Goal: Transaction & Acquisition: Subscribe to service/newsletter

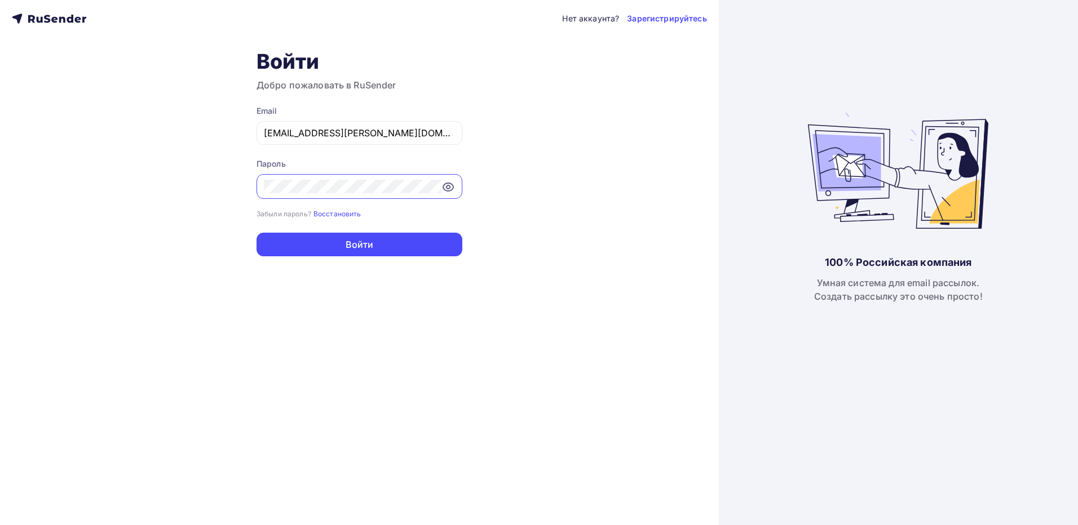
click at [619, 129] on div "Нет аккаунта? Зарегистрируйтесь Войти Добро пожаловать в RuSender Email [EMAIL_…" at bounding box center [359, 262] width 719 height 525
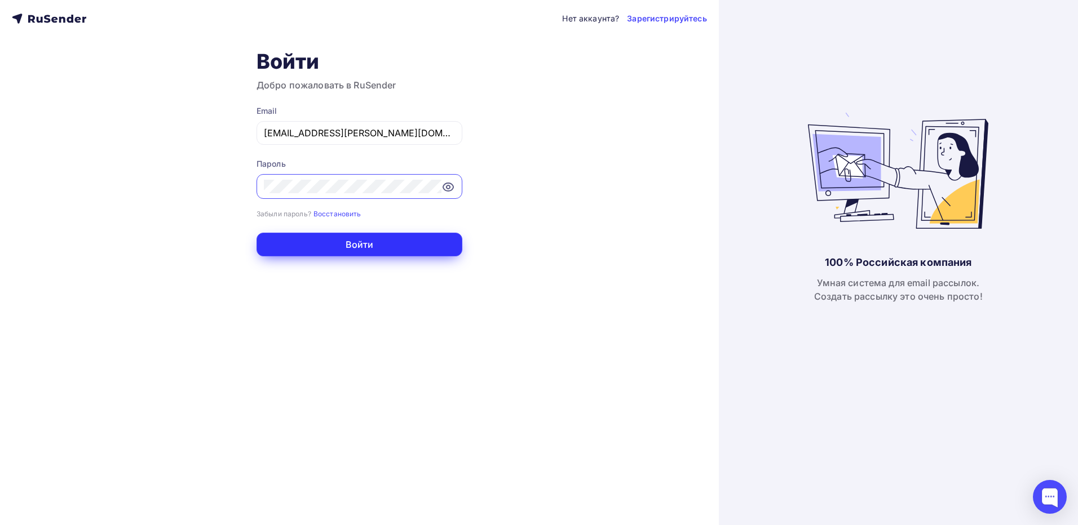
click at [335, 247] on button "Войти" at bounding box center [359, 245] width 206 height 24
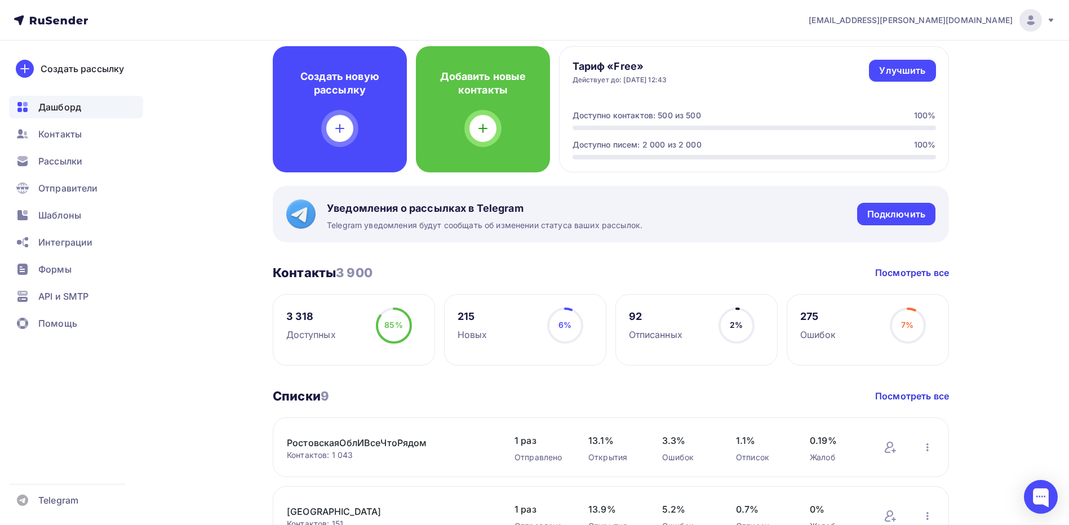
scroll to position [56, 0]
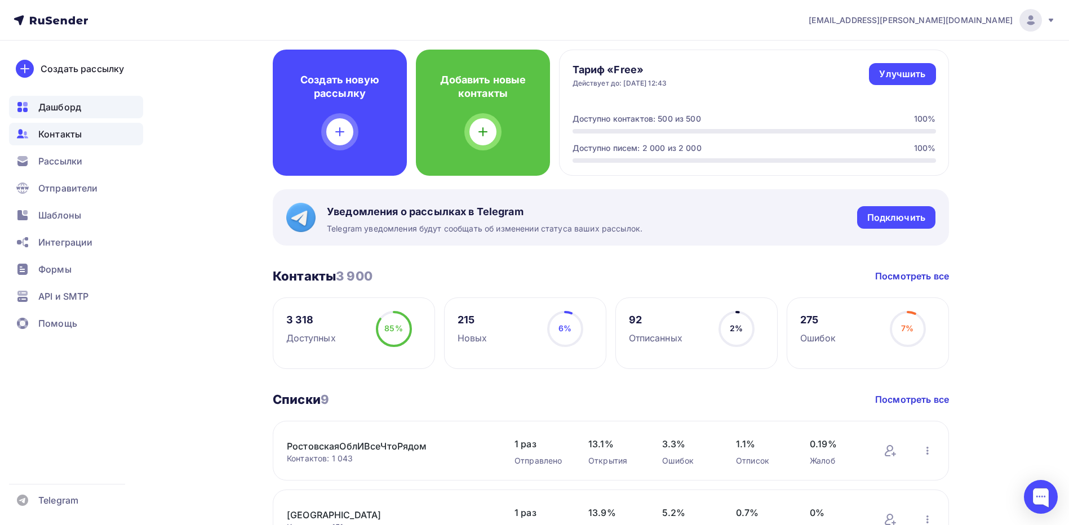
click at [61, 136] on span "Контакты" at bounding box center [59, 134] width 43 height 14
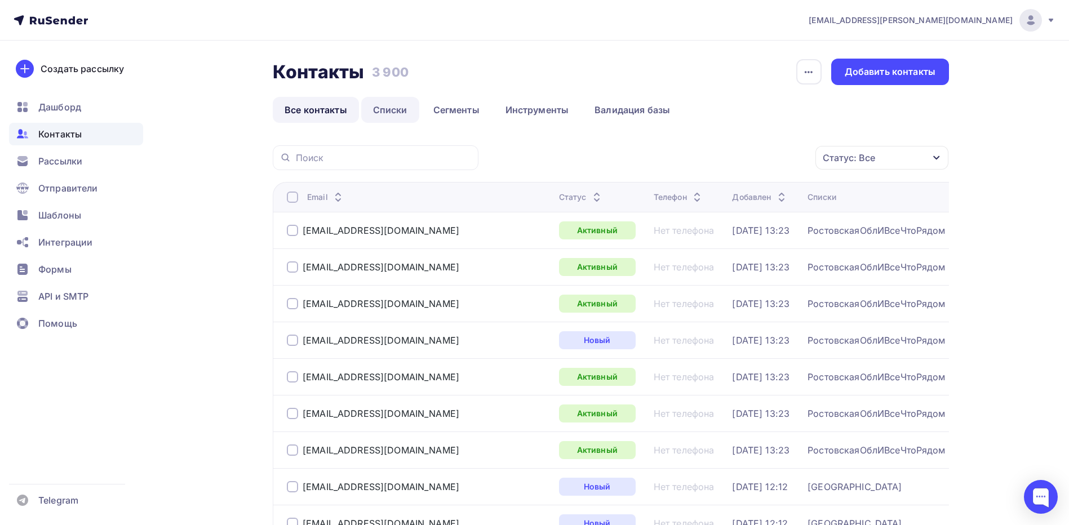
click at [401, 112] on link "Списки" at bounding box center [390, 110] width 58 height 26
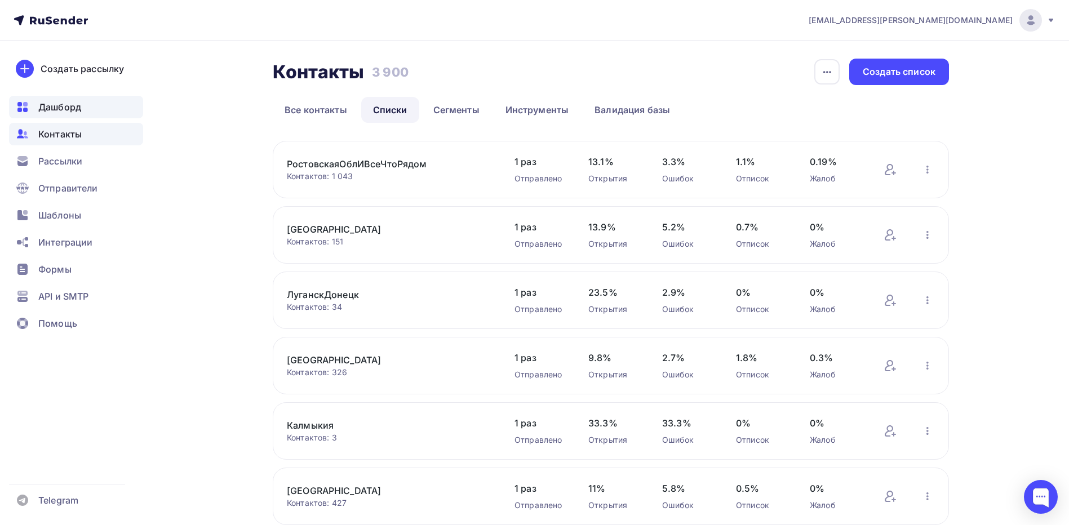
click at [73, 109] on span "Дашборд" at bounding box center [59, 107] width 43 height 14
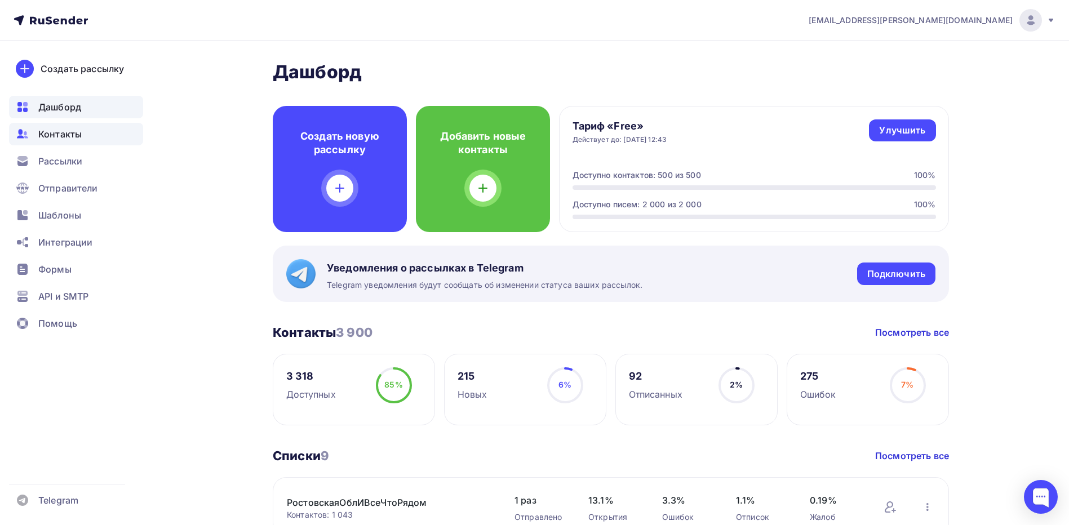
click at [64, 139] on span "Контакты" at bounding box center [59, 134] width 43 height 14
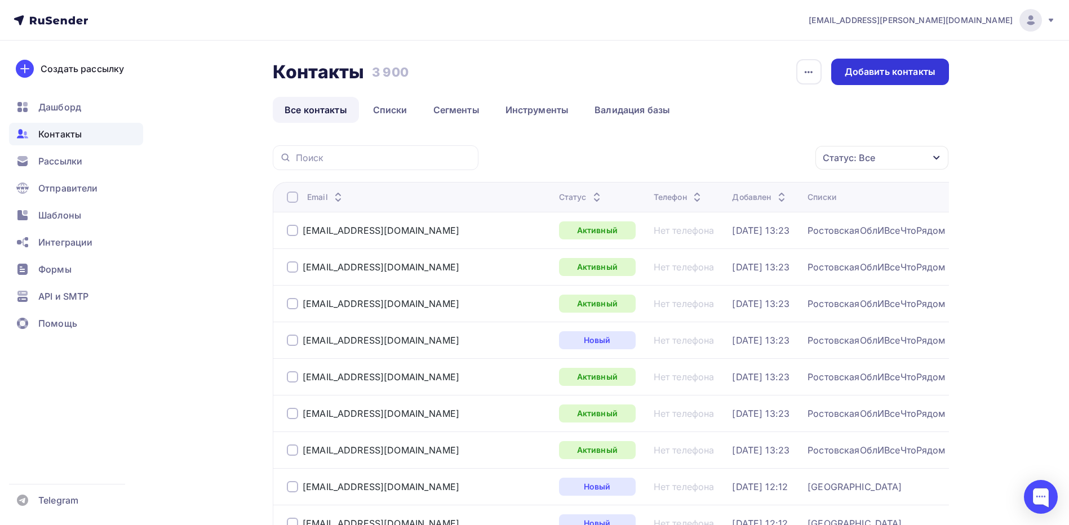
click at [885, 77] on div "Добавить контакты" at bounding box center [890, 71] width 91 height 13
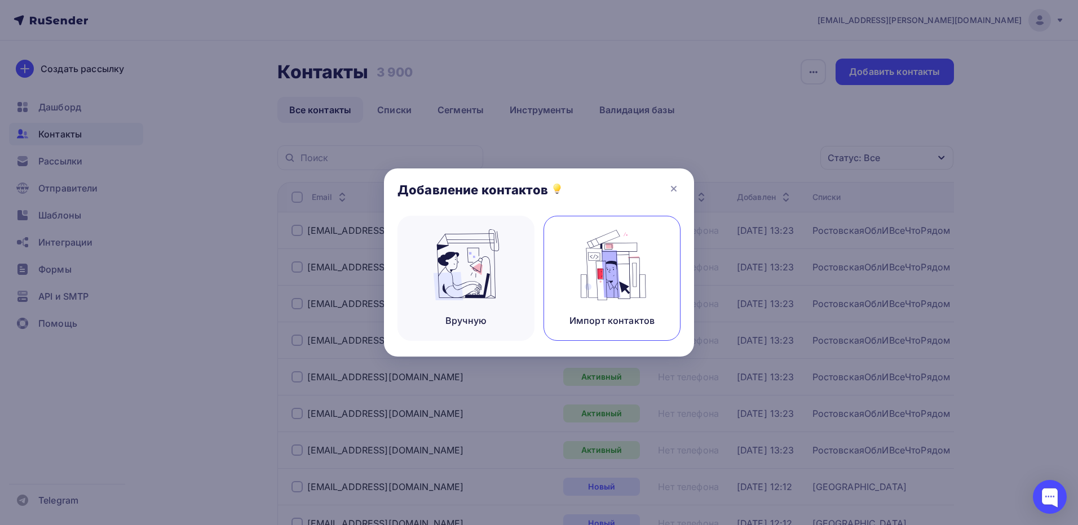
click at [596, 268] on img at bounding box center [612, 264] width 76 height 71
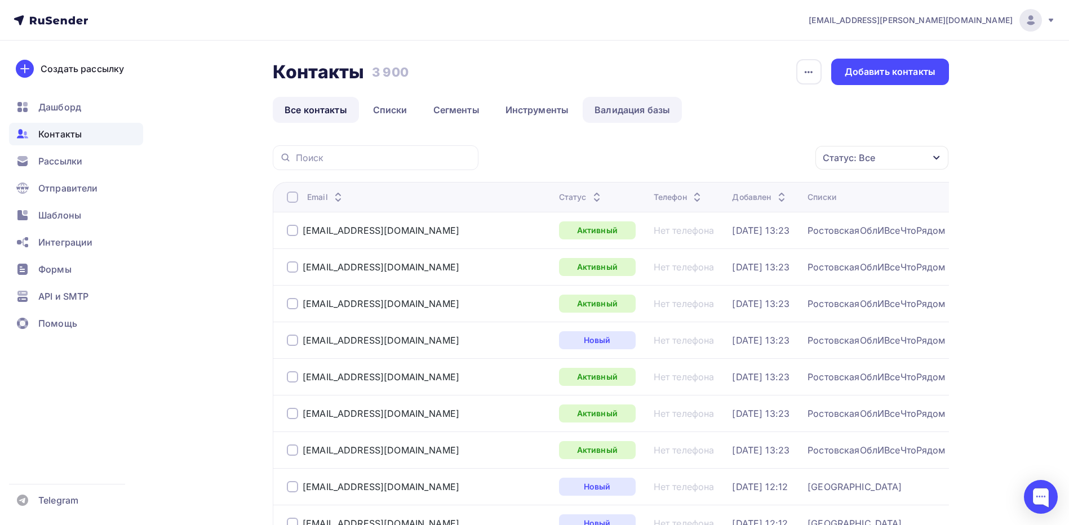
click at [661, 112] on link "Валидация базы" at bounding box center [632, 110] width 99 height 26
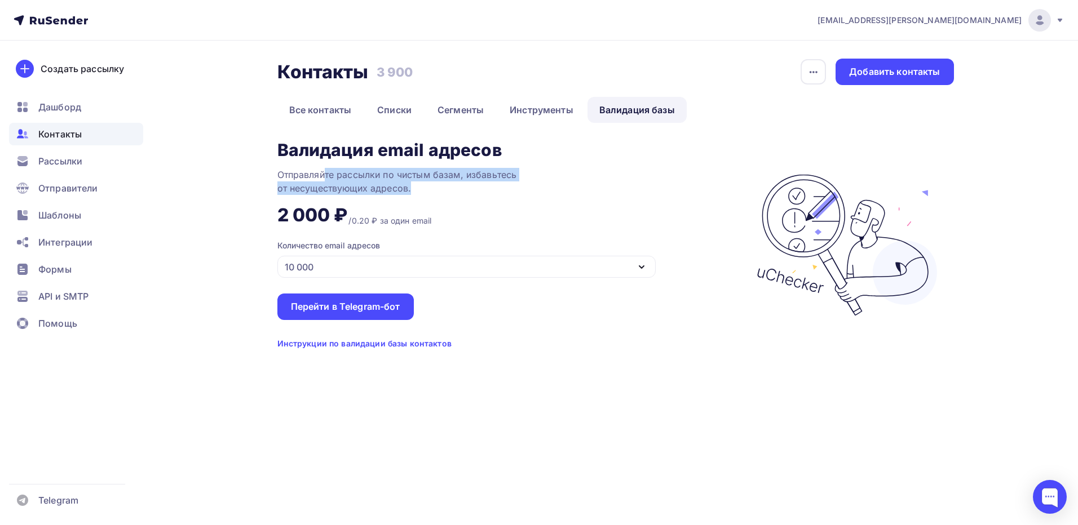
drag, startPoint x: 325, startPoint y: 173, endPoint x: 415, endPoint y: 188, distance: 91.4
click at [415, 188] on div "Отправляйте рассылки по чистым базам, избавьтесь от несуществующих адресов." at bounding box center [418, 181] width 282 height 27
drag, startPoint x: 415, startPoint y: 188, endPoint x: 379, endPoint y: 186, distance: 35.5
click at [379, 186] on div "Отправляйте рассылки по чистым базам, избавьтесь от несуществующих адресов." at bounding box center [418, 181] width 282 height 27
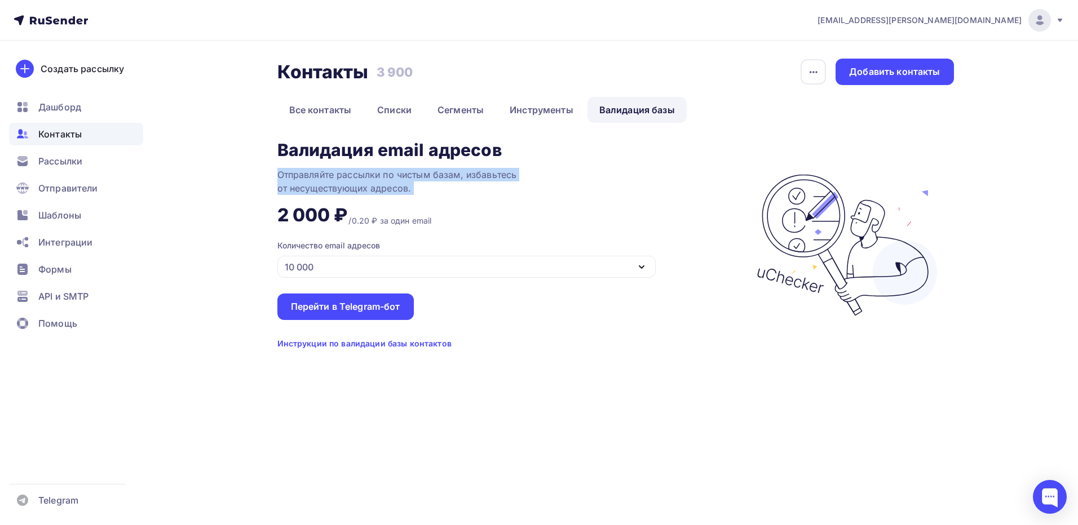
click at [379, 186] on div "Отправляйте рассылки по чистым базам, избавьтесь от несуществующих адресов." at bounding box center [418, 181] width 282 height 27
drag, startPoint x: 379, startPoint y: 186, endPoint x: 428, endPoint y: 192, distance: 49.4
click at [428, 192] on div "Отправляйте рассылки по чистым базам, избавьтесь от несуществующих адресов." at bounding box center [418, 181] width 282 height 27
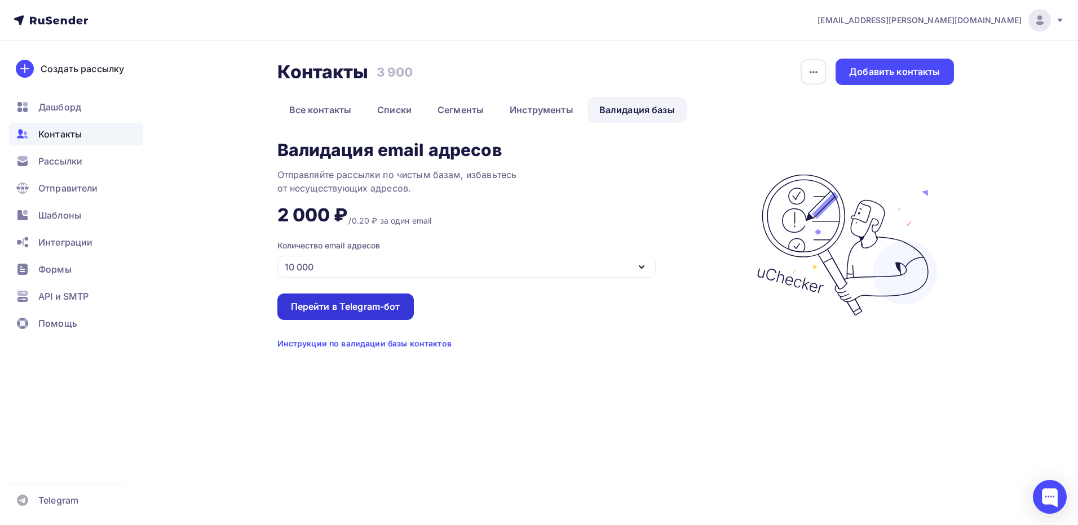
click at [377, 307] on div "Перейти в Telegram-бот" at bounding box center [345, 306] width 109 height 13
click at [54, 135] on span "Контакты" at bounding box center [59, 134] width 43 height 14
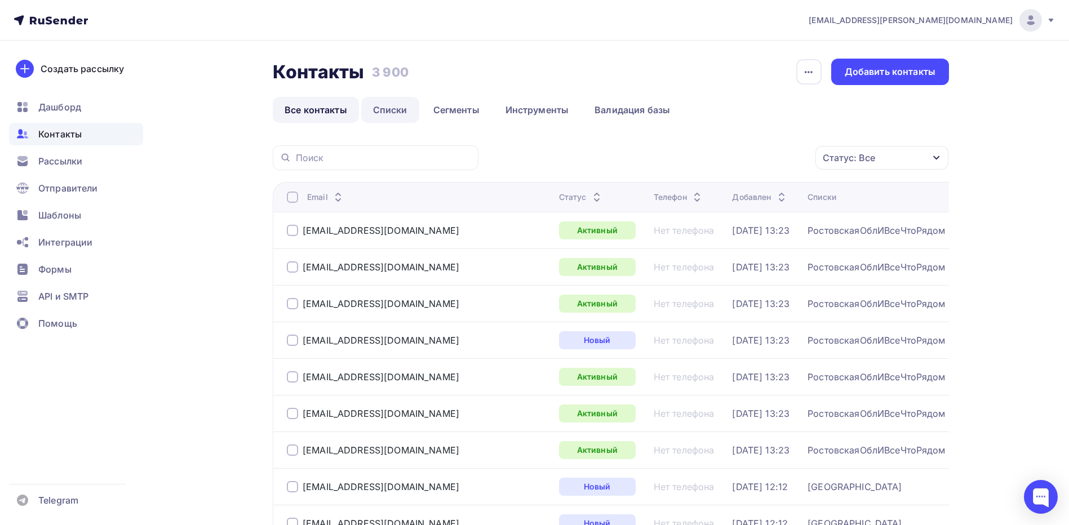
click at [388, 112] on link "Списки" at bounding box center [390, 110] width 58 height 26
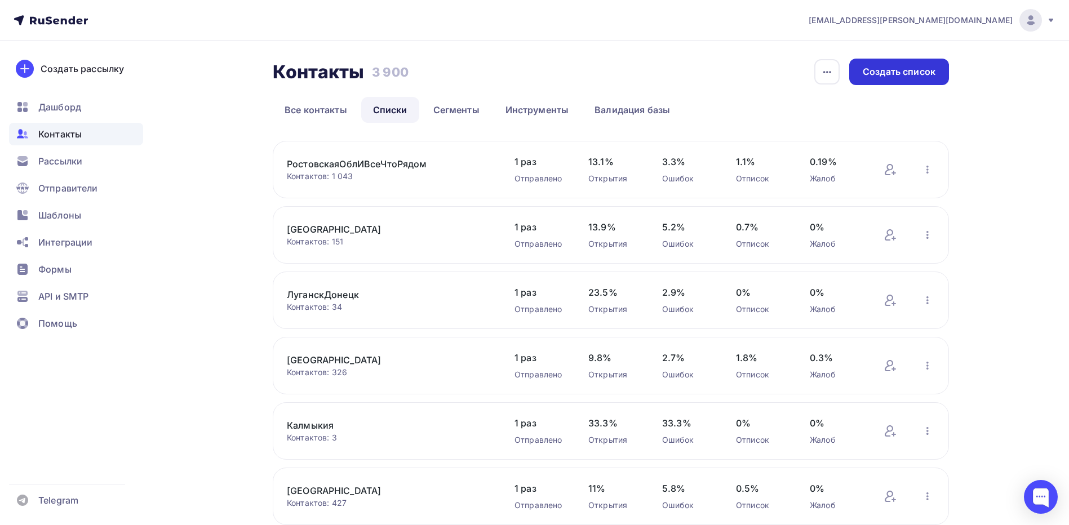
click at [915, 74] on div "Создать список" at bounding box center [899, 71] width 73 height 13
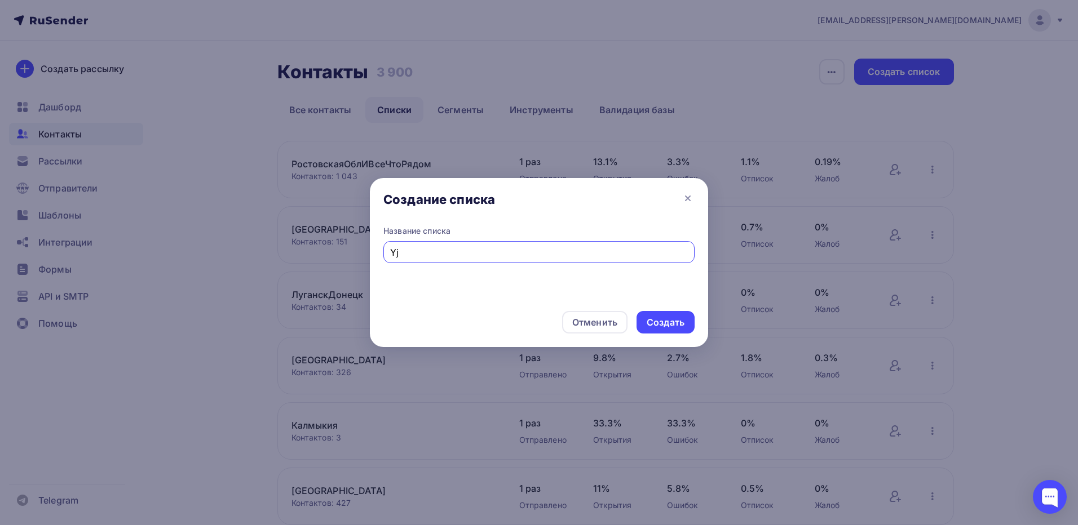
type input "Y"
click at [528, 252] on input "text" at bounding box center [539, 253] width 298 height 14
type input "C"
type input "[GEOGRAPHIC_DATA]-[GEOGRAPHIC_DATA]"
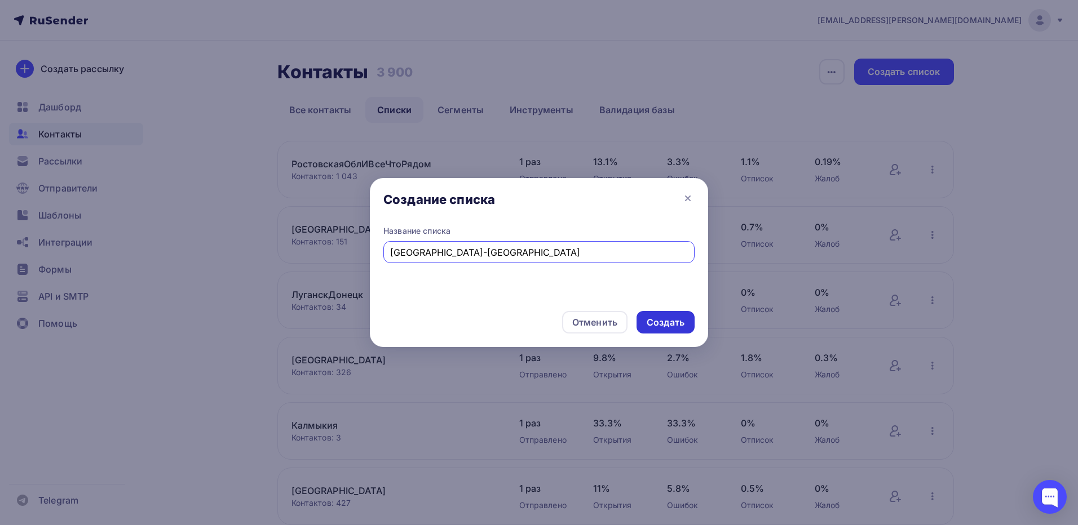
click at [652, 318] on div "Создать" at bounding box center [665, 322] width 38 height 13
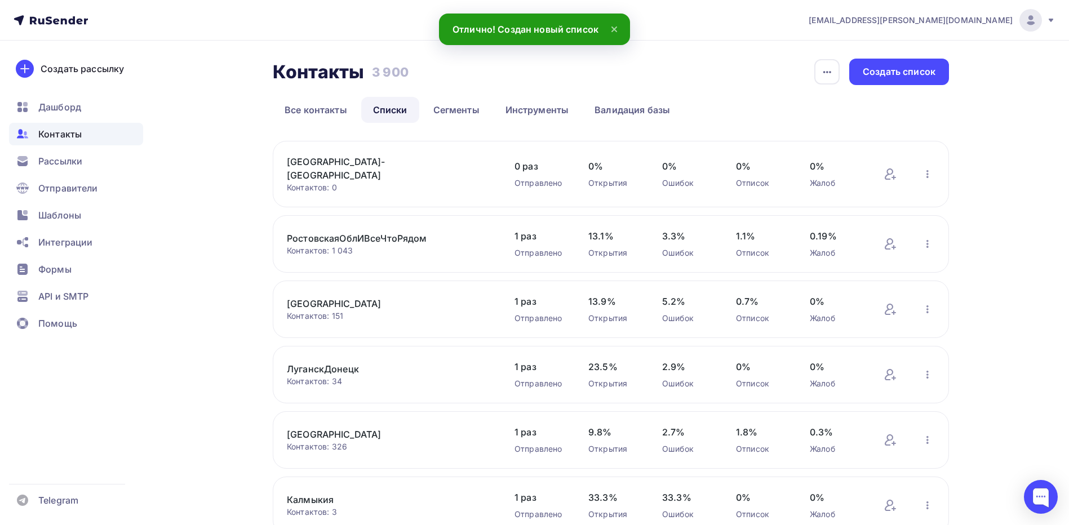
click at [369, 161] on link "[GEOGRAPHIC_DATA]-[GEOGRAPHIC_DATA]" at bounding box center [383, 168] width 192 height 27
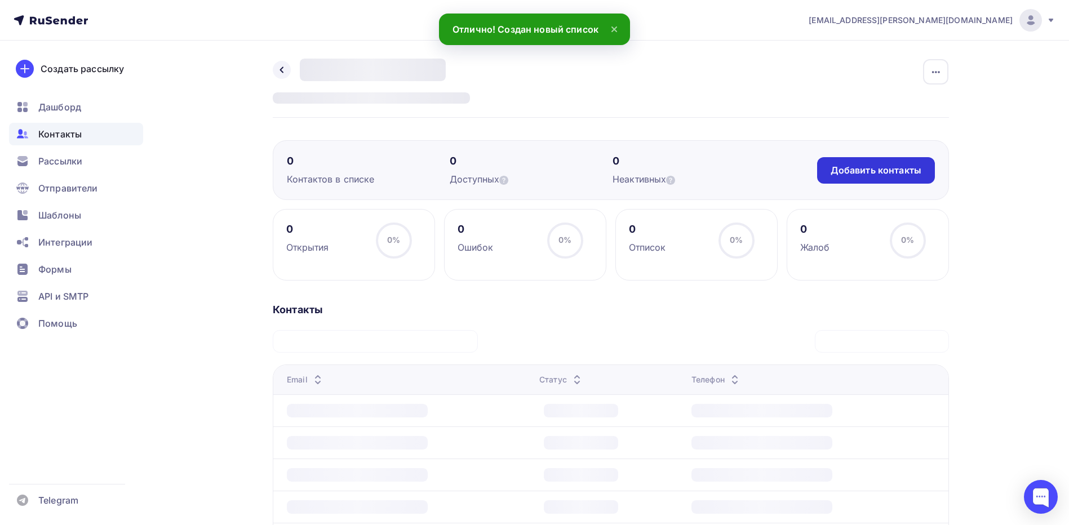
click at [883, 172] on div "Добавить контакты" at bounding box center [876, 170] width 91 height 13
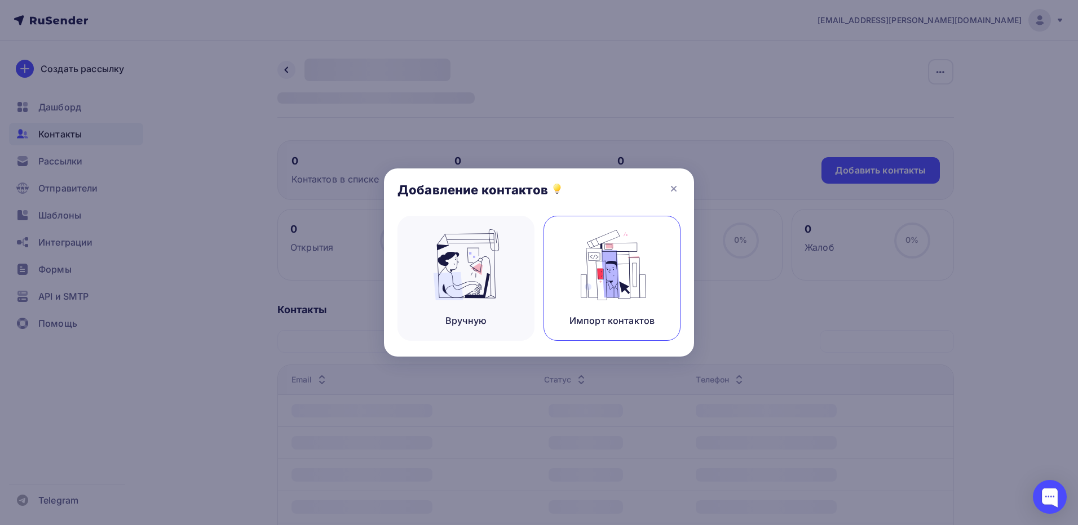
click at [585, 256] on img at bounding box center [612, 264] width 76 height 71
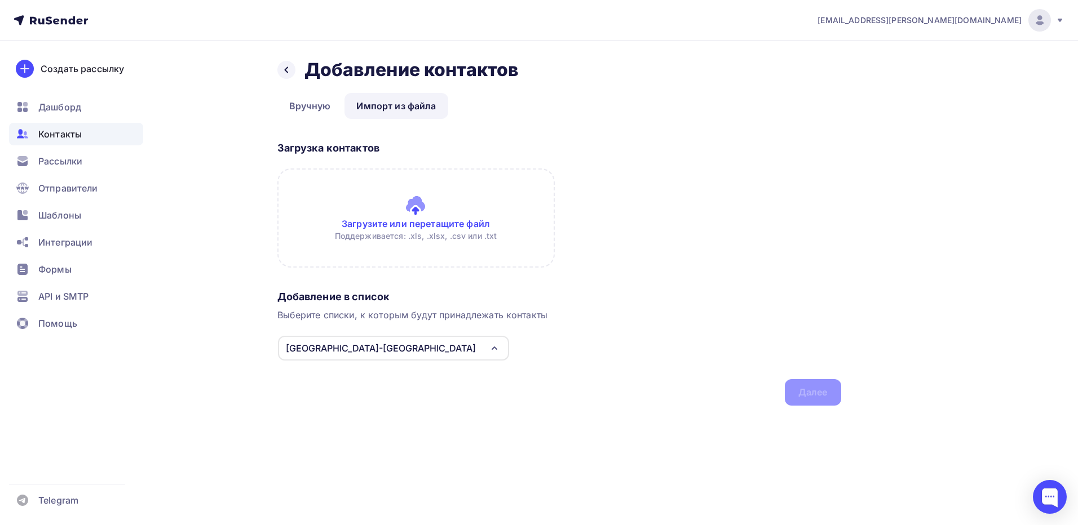
click at [423, 223] on input "file" at bounding box center [415, 218] width 277 height 99
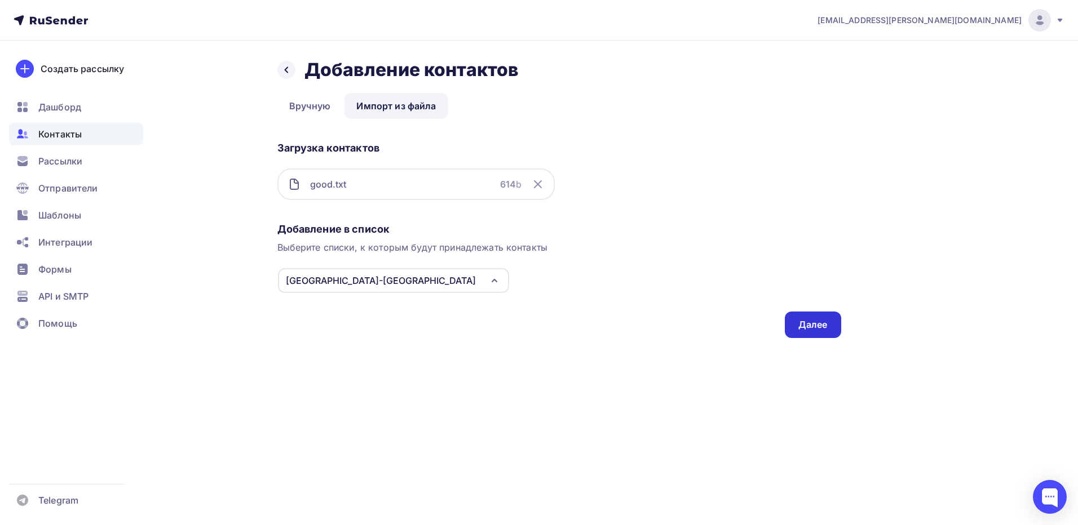
click at [819, 322] on div "Далее" at bounding box center [812, 324] width 29 height 13
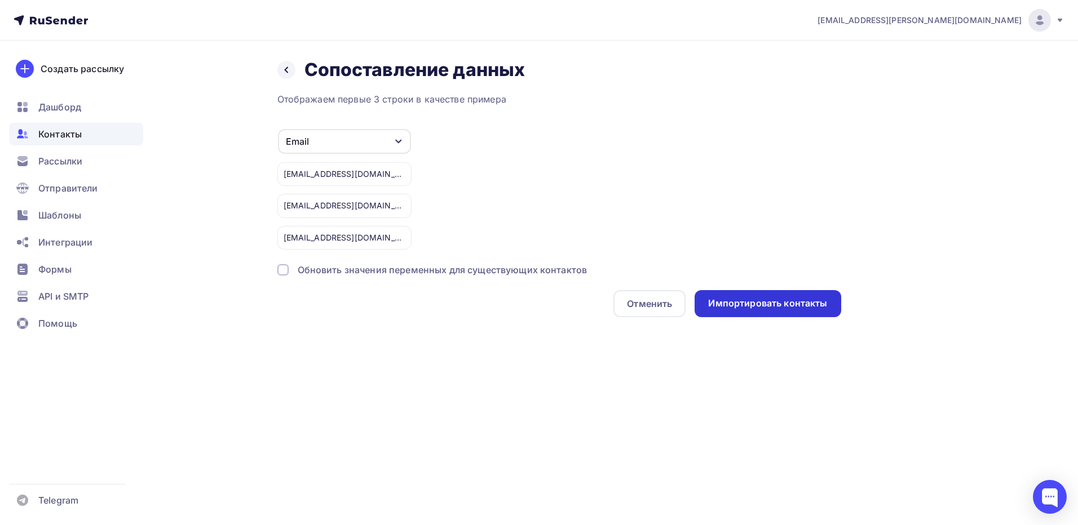
click at [780, 308] on div "Импортировать контакты" at bounding box center [767, 303] width 119 height 13
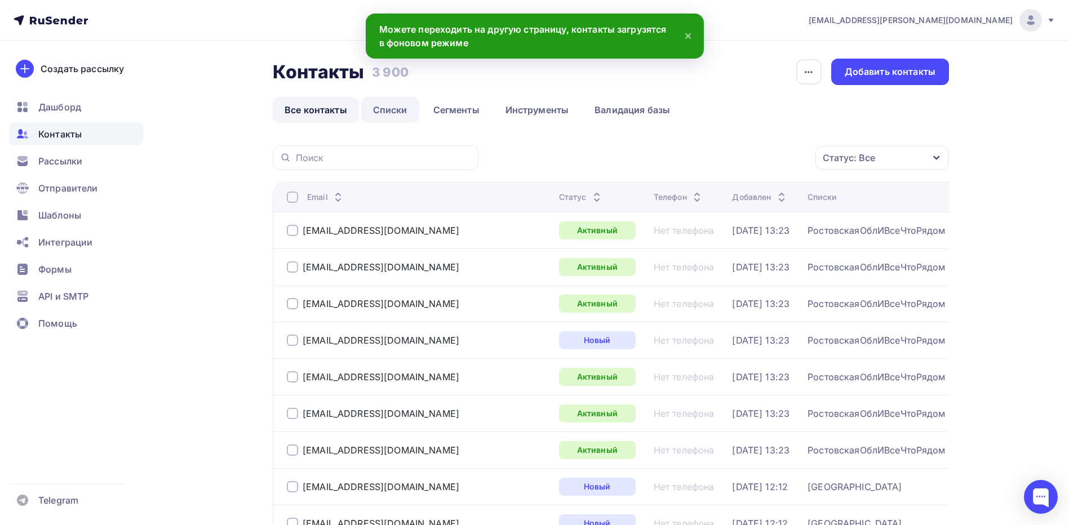
click at [408, 108] on link "Списки" at bounding box center [390, 110] width 58 height 26
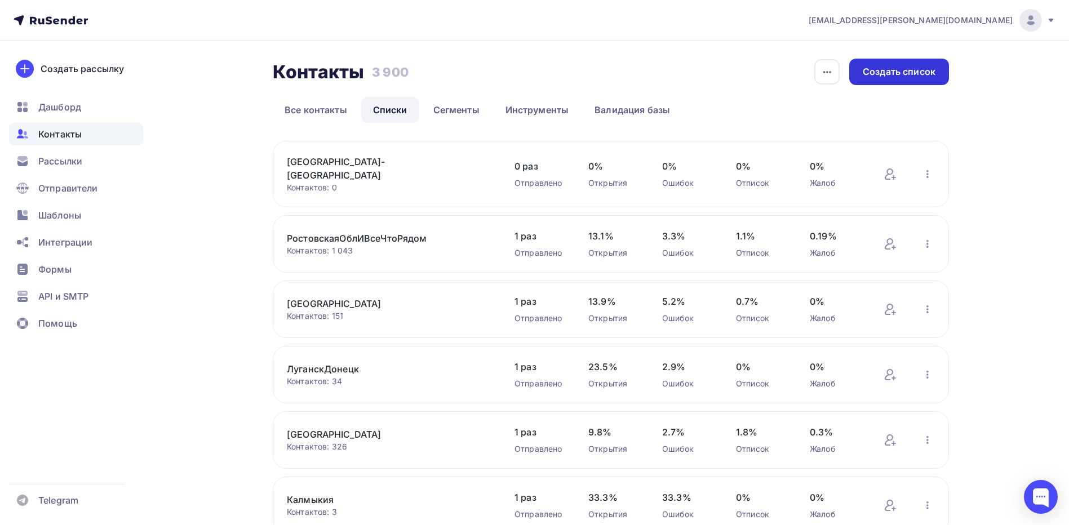
click at [897, 78] on div "Создать список" at bounding box center [899, 72] width 100 height 26
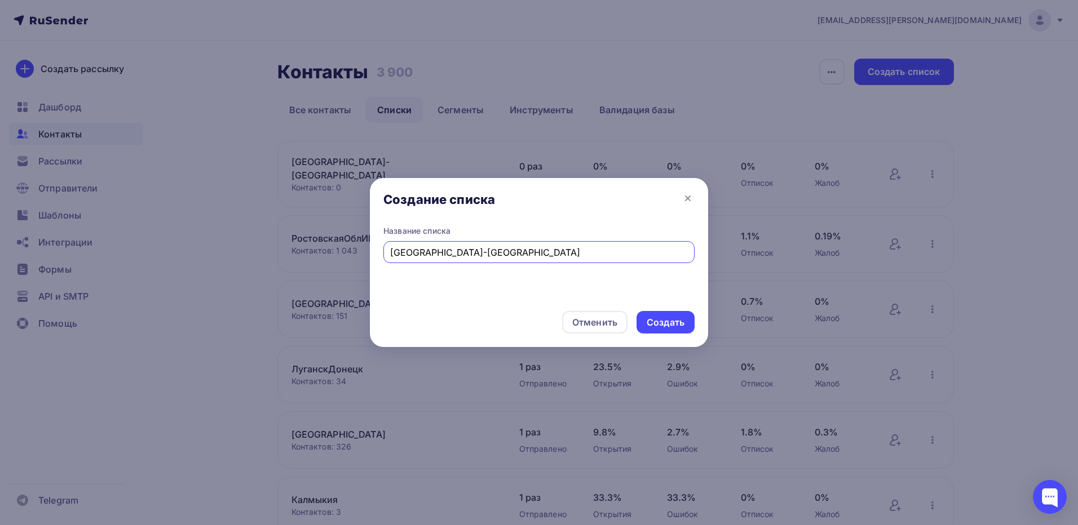
type input "[GEOGRAPHIC_DATA]-[GEOGRAPHIC_DATA]"
click at [679, 321] on div "Создать" at bounding box center [665, 322] width 38 height 13
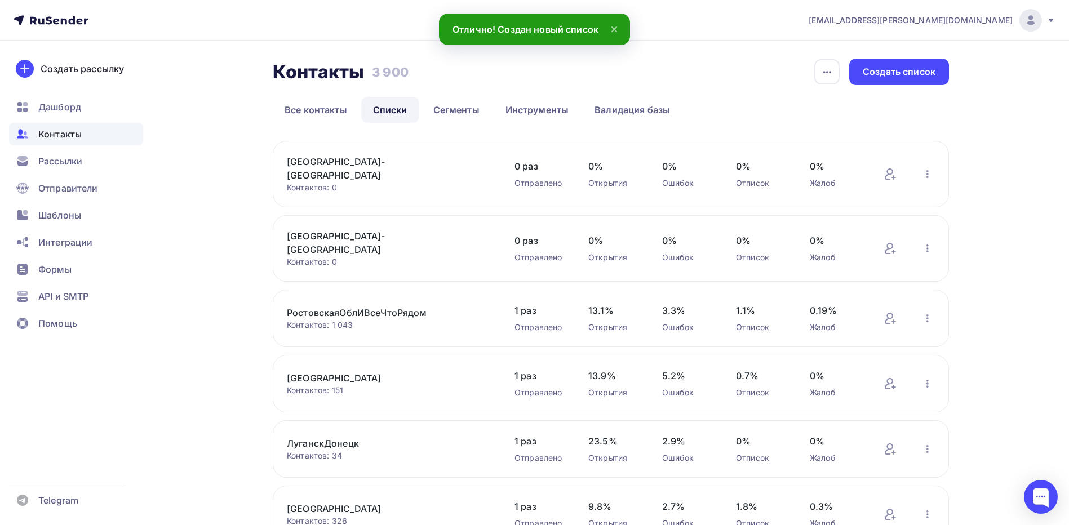
click at [396, 169] on link "[GEOGRAPHIC_DATA]-[GEOGRAPHIC_DATA]" at bounding box center [383, 168] width 192 height 27
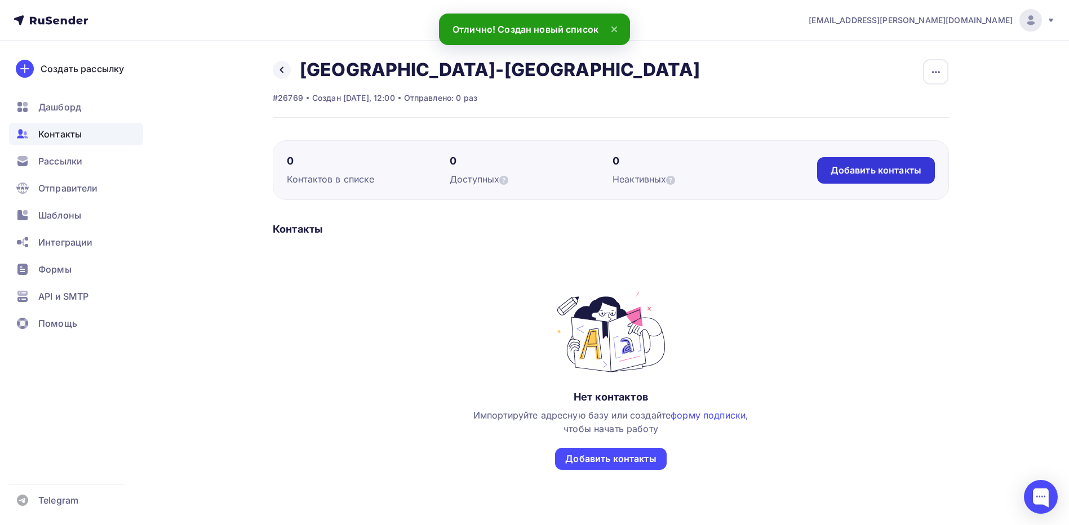
click at [869, 173] on div "Добавить контакты" at bounding box center [876, 170] width 91 height 13
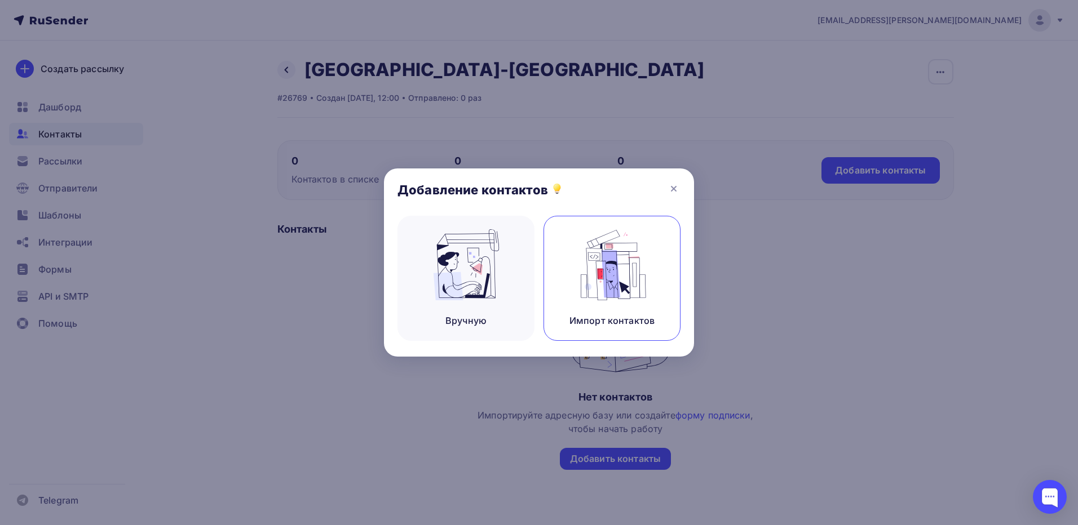
click at [592, 247] on img at bounding box center [612, 264] width 76 height 71
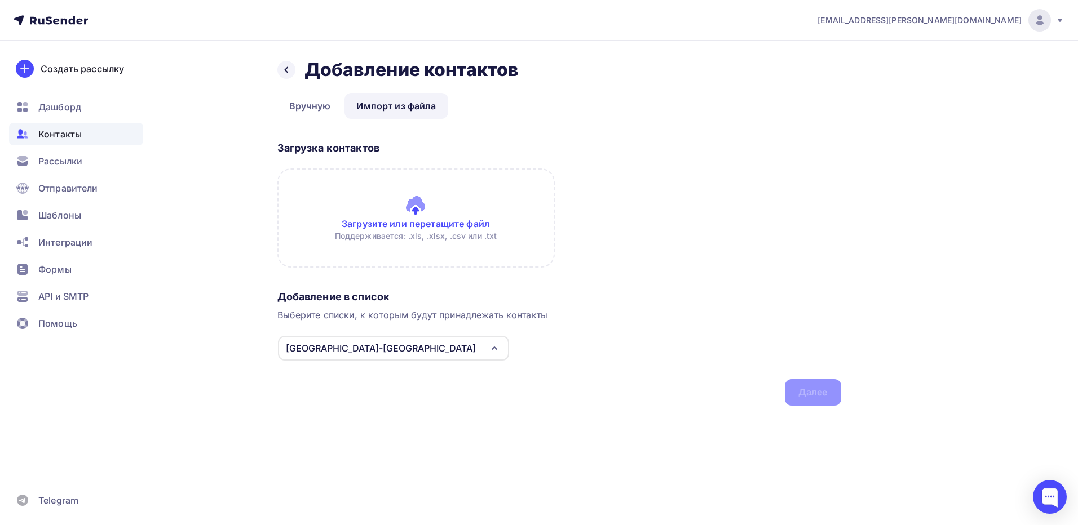
click at [460, 224] on input "file" at bounding box center [415, 218] width 277 height 99
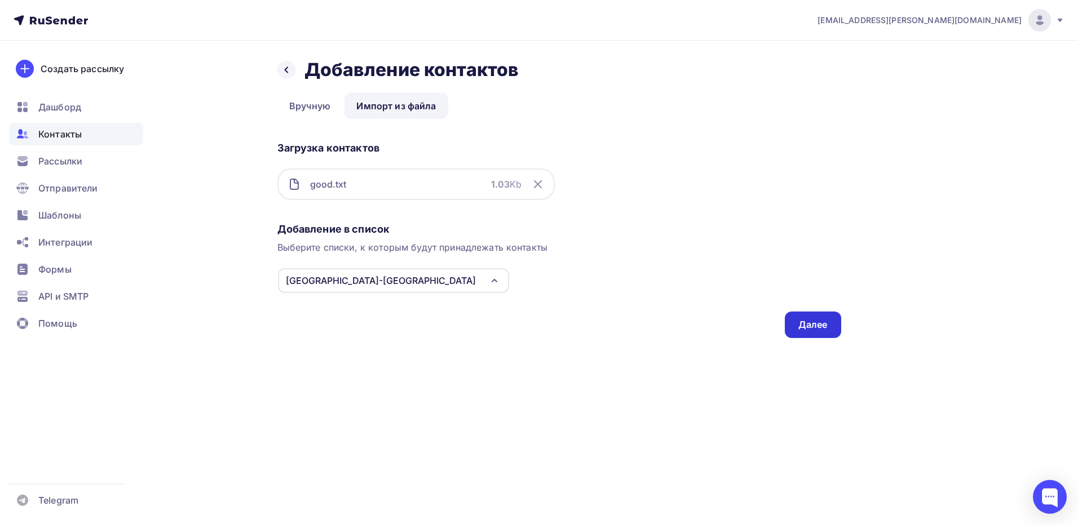
click at [805, 323] on div "Далее" at bounding box center [812, 324] width 29 height 13
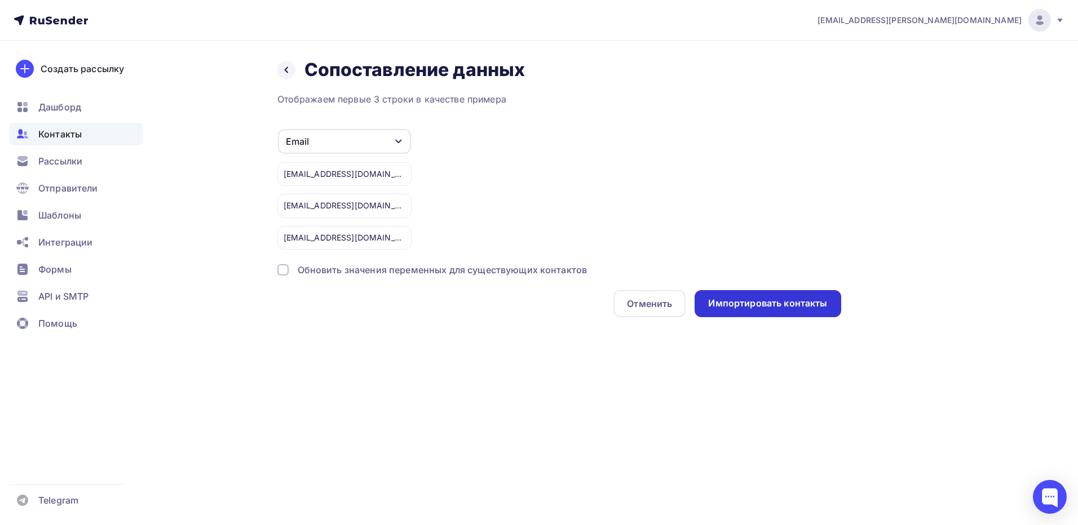
click at [795, 309] on div "Импортировать контакты" at bounding box center [767, 303] width 119 height 13
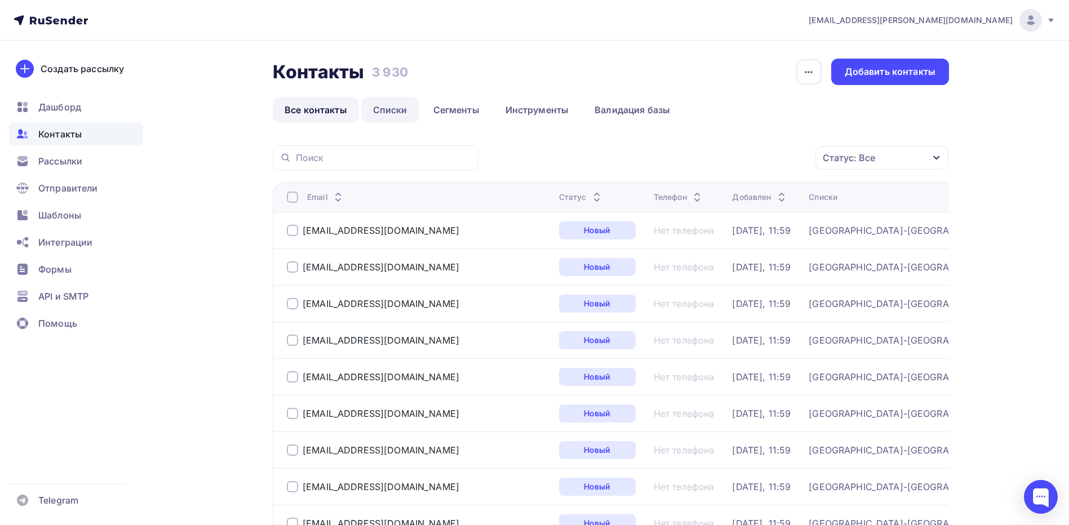
click at [402, 105] on link "Списки" at bounding box center [390, 110] width 58 height 26
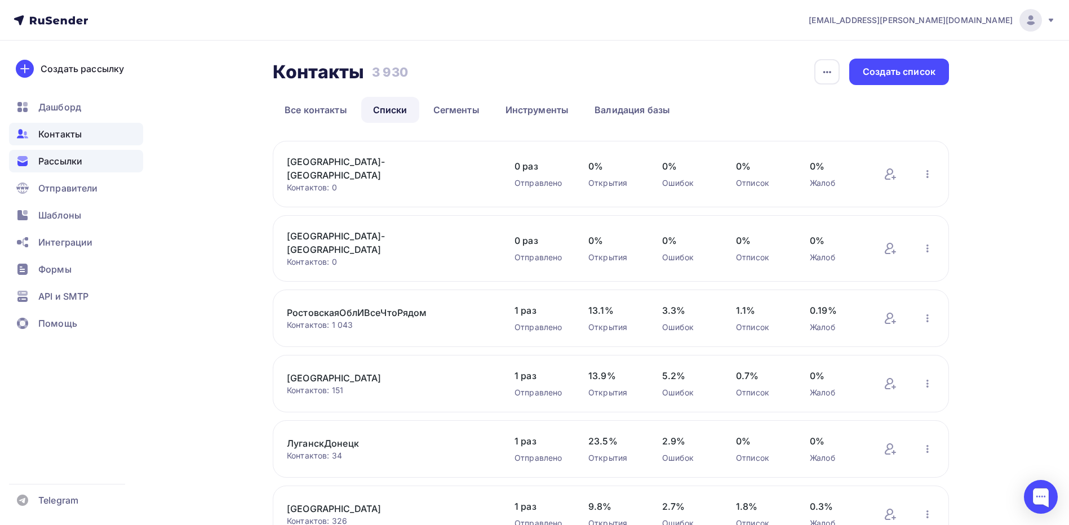
click at [65, 165] on span "Рассылки" at bounding box center [60, 161] width 44 height 14
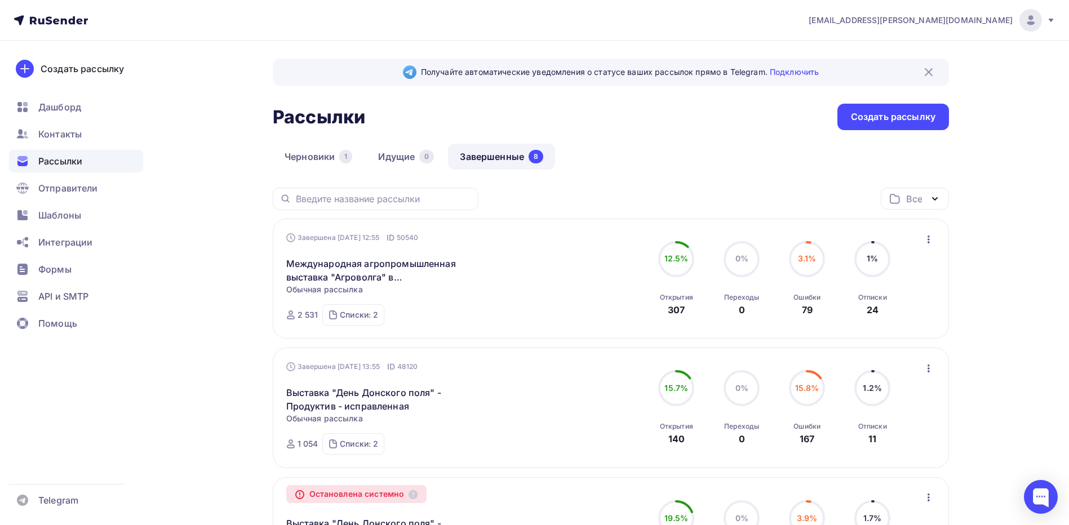
click at [927, 368] on icon "button" at bounding box center [929, 369] width 14 height 14
click at [907, 444] on div "Копировать в новую" at bounding box center [877, 443] width 116 height 14
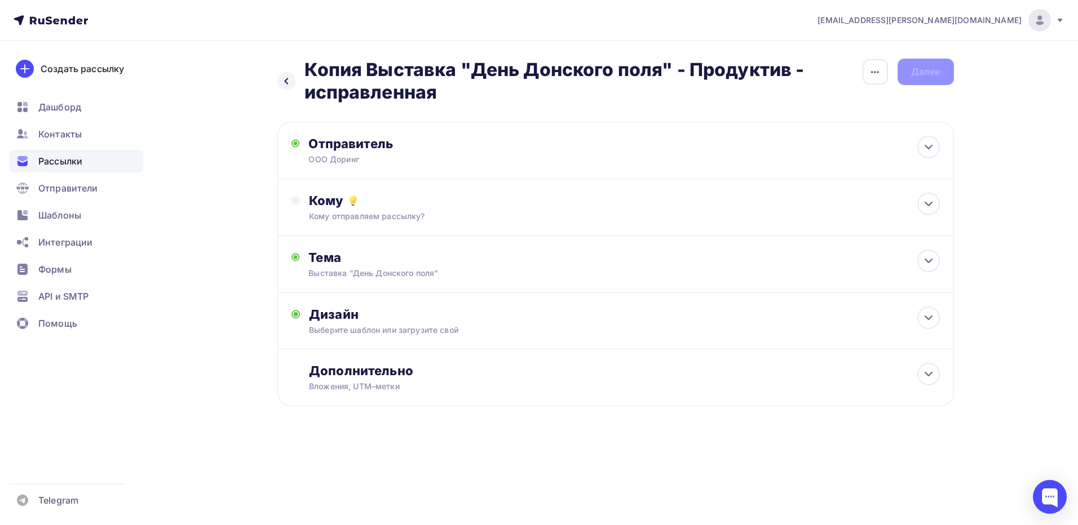
click at [369, 73] on h2 "Копия Выставка "День Донского поля" - Продуктив - исправленная" at bounding box center [582, 81] width 557 height 45
click at [367, 69] on h2 "Копия Выставка "День Донского поля" - Продуктив - исправленная" at bounding box center [582, 81] width 557 height 45
click at [340, 70] on h2 "Копия Выставка "День Донского поля" - Продуктив - исправленная" at bounding box center [582, 81] width 557 height 45
click at [536, 82] on h2 "Копия Выставка "День Донского поля" - Продуктив - исправленная" at bounding box center [582, 81] width 557 height 45
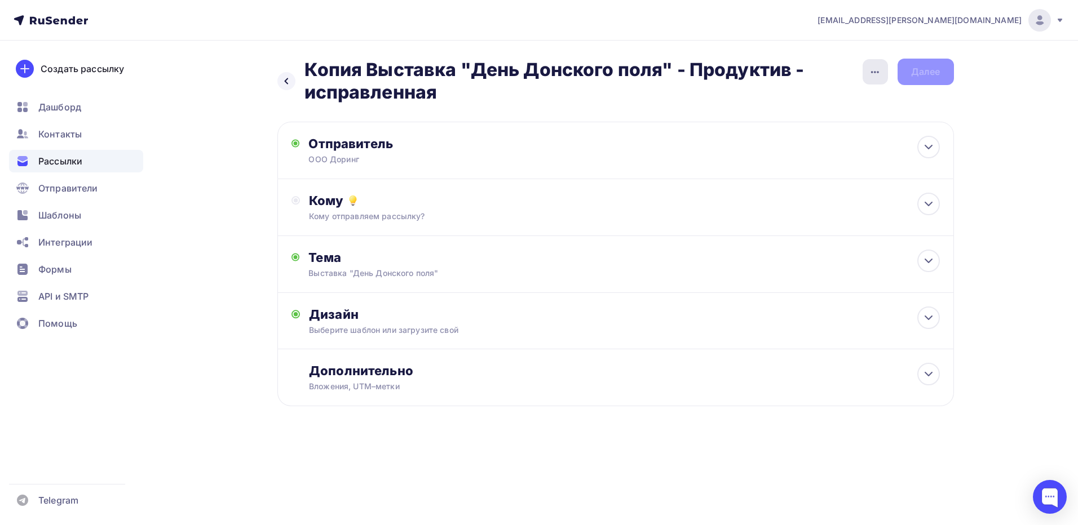
click at [874, 73] on icon "button" at bounding box center [875, 72] width 14 height 14
click at [840, 127] on div "Переименовать рассылку" at bounding box center [816, 130] width 140 height 14
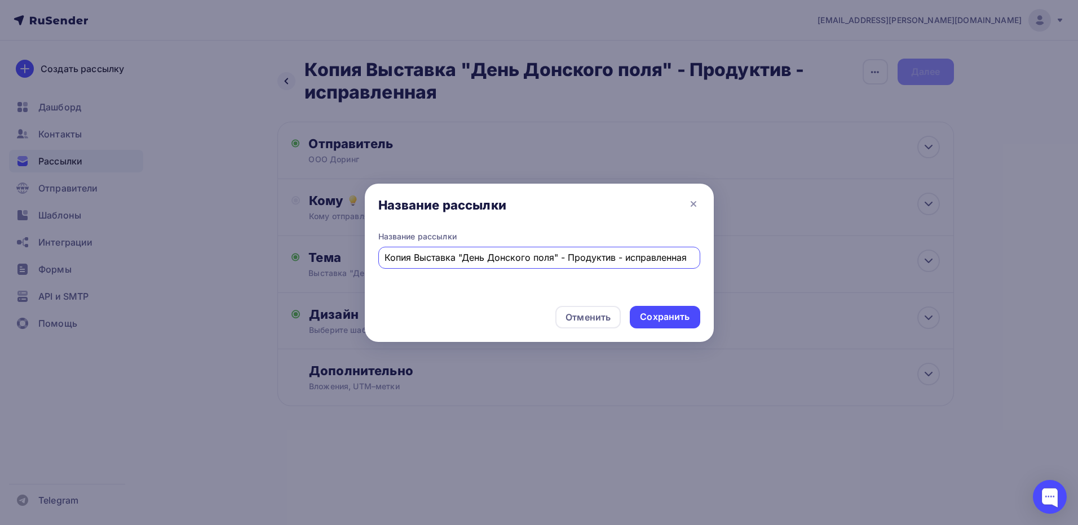
drag, startPoint x: 413, startPoint y: 260, endPoint x: 305, endPoint y: 260, distance: 107.1
click at [305, 260] on div "Название рассылки Название рассылки Копия Выставка "День Донского поля" - Проду…" at bounding box center [539, 262] width 1078 height 525
drag, startPoint x: 437, startPoint y: 255, endPoint x: 525, endPoint y: 258, distance: 88.0
click at [525, 258] on input "Выставка "День Донского поля" - Продуктив - исправленная" at bounding box center [538, 258] width 309 height 14
click at [473, 258] on input "Выставка "Д" - Продуктив - исправленная" at bounding box center [538, 258] width 309 height 14
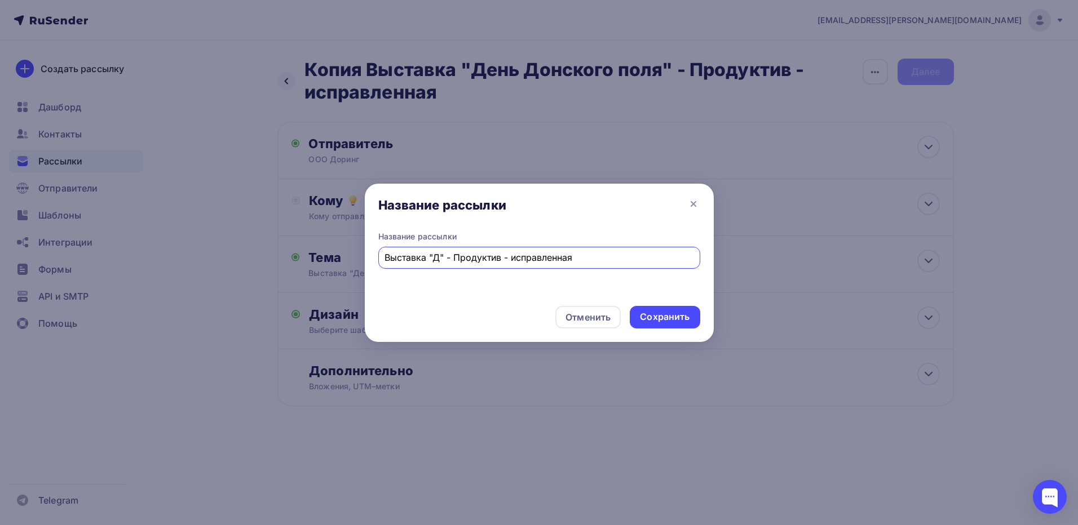
click at [533, 257] on input "Выставка "Д" - Продуктив - исправленная" at bounding box center [538, 258] width 309 height 14
click at [440, 257] on input "Выставка "Д" - Продуктив" at bounding box center [538, 258] width 309 height 14
click at [441, 258] on input "Выставка "Д" - Продуктив" at bounding box center [538, 258] width 309 height 14
type input "Выставка "Eurasian Construction Technology" - Продуктив"
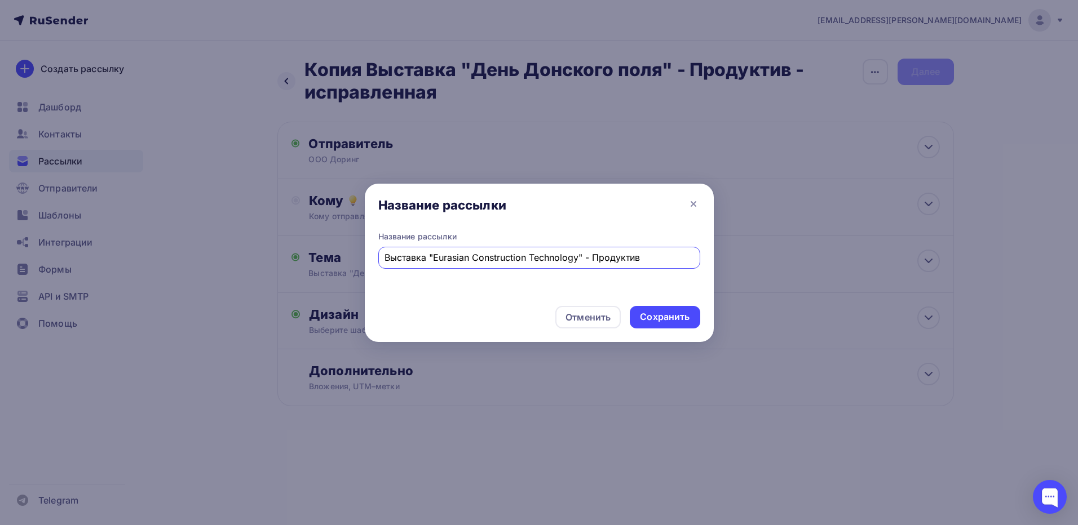
click at [586, 256] on input "Выставка "Eurasian Construction Technology" - Продуктив" at bounding box center [538, 258] width 309 height 14
drag, startPoint x: 583, startPoint y: 257, endPoint x: 312, endPoint y: 259, distance: 270.5
click at [312, 259] on div "Название рассылки Название рассылки Выставка "Eurasian Construction Technology"…" at bounding box center [539, 262] width 1078 height 525
click at [672, 317] on div "Сохранить" at bounding box center [665, 317] width 50 height 13
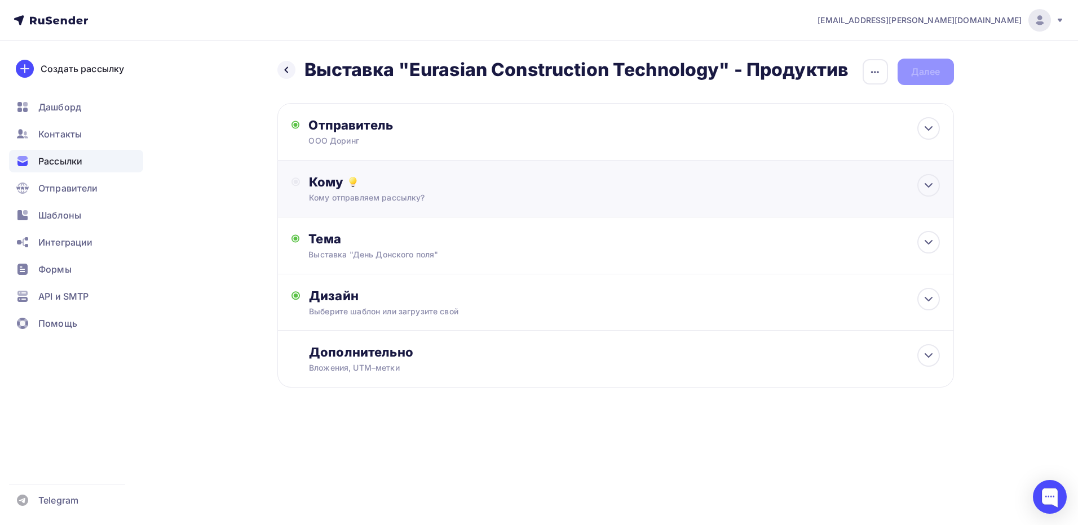
click at [458, 187] on div "Кому" at bounding box center [624, 182] width 630 height 16
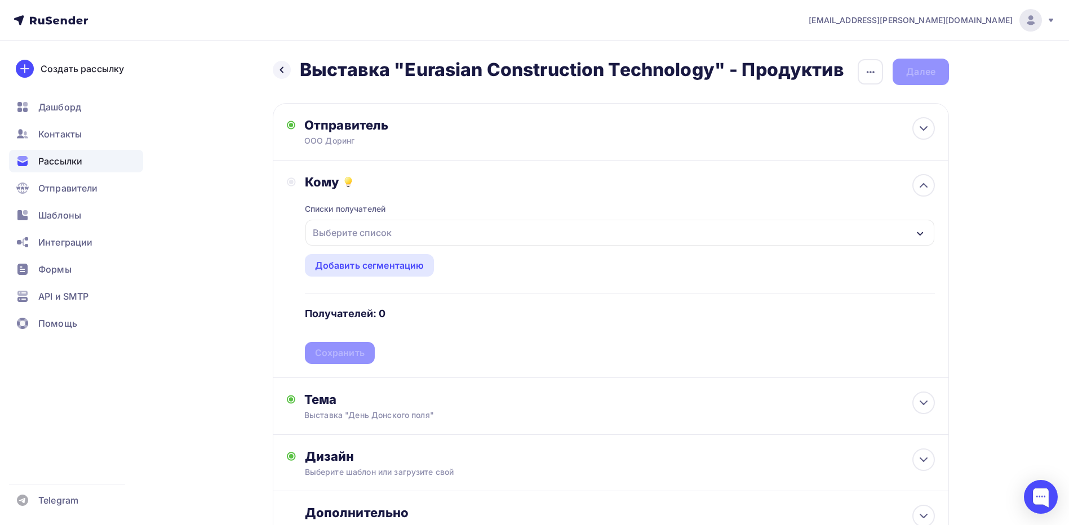
click at [459, 183] on div "Кому" at bounding box center [620, 182] width 630 height 16
click at [436, 409] on div "Тема Выставка "День Донского поля" Тема * Выставка "День Донского поля" Рекомен…" at bounding box center [415, 406] width 223 height 29
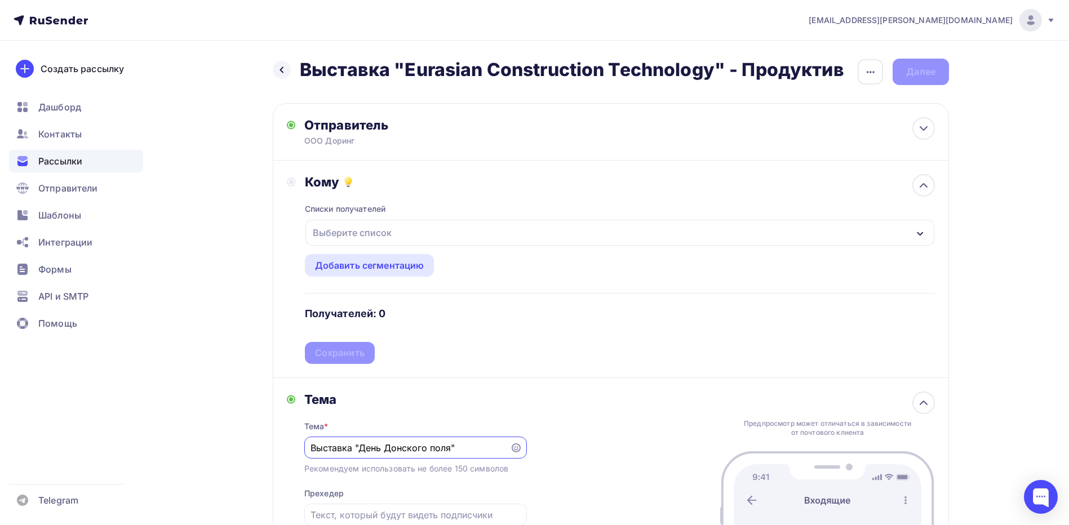
drag, startPoint x: 468, startPoint y: 446, endPoint x: 224, endPoint y: 435, distance: 244.9
click at [224, 435] on div "Назад Выставка "Eurasian Construction Technology" - Продуктив Выставка "Eurasia…" at bounding box center [535, 403] width 924 height 725
paste input "Eurasian Construction Technology"
click at [358, 449] on input "Выставка "Eurasian Construction Technology"" at bounding box center [407, 448] width 193 height 14
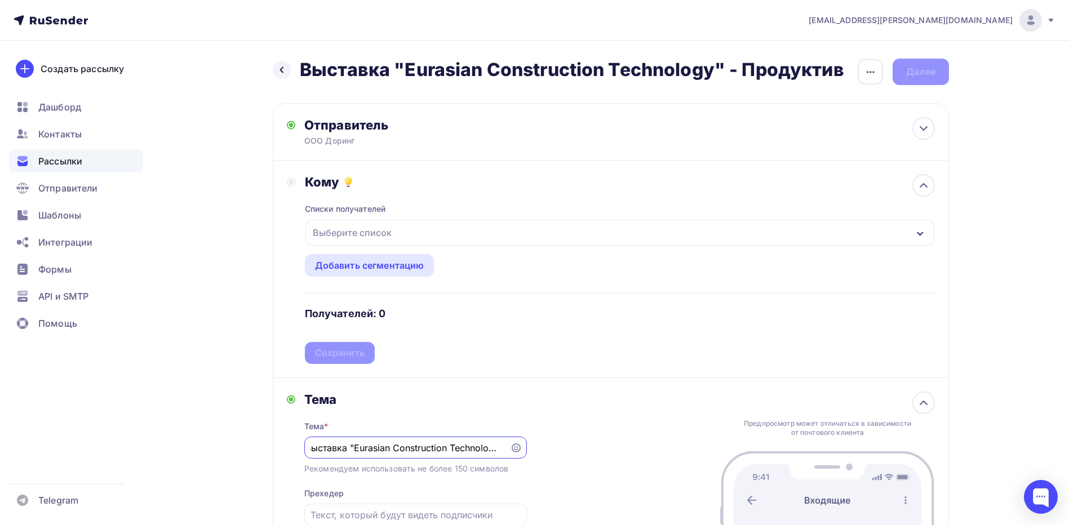
scroll to position [0, 0]
drag, startPoint x: 340, startPoint y: 450, endPoint x: 249, endPoint y: 447, distance: 91.9
click at [249, 447] on div "Назад Выставка "Eurasian Construction Technology" - Продуктив Выставка "Eurasia…" at bounding box center [535, 403] width 924 height 725
click at [384, 449] on input "Выставка "Eurasian Construction Technology"" at bounding box center [407, 448] width 193 height 14
click at [461, 447] on input "Выставка "Eurasian Construction Technology"" at bounding box center [407, 448] width 193 height 14
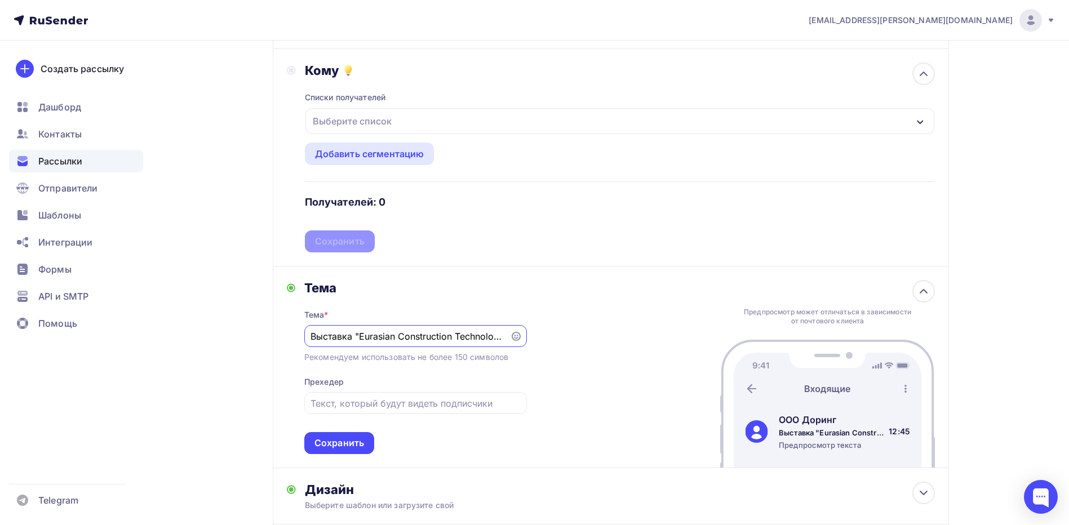
scroll to position [113, 0]
click at [311, 336] on input "Выставка "Eurasian Construction Technology"" at bounding box center [407, 336] width 193 height 14
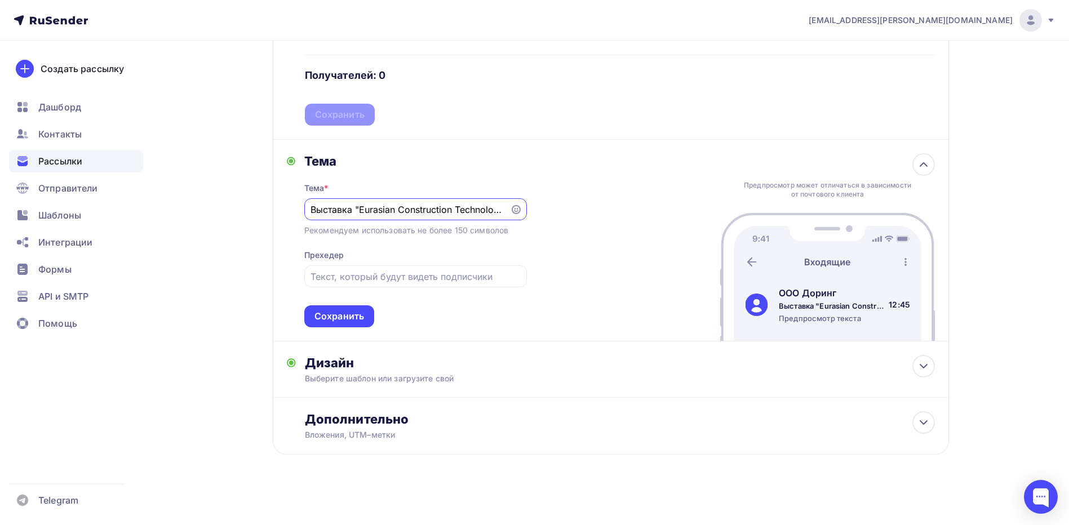
scroll to position [241, 0]
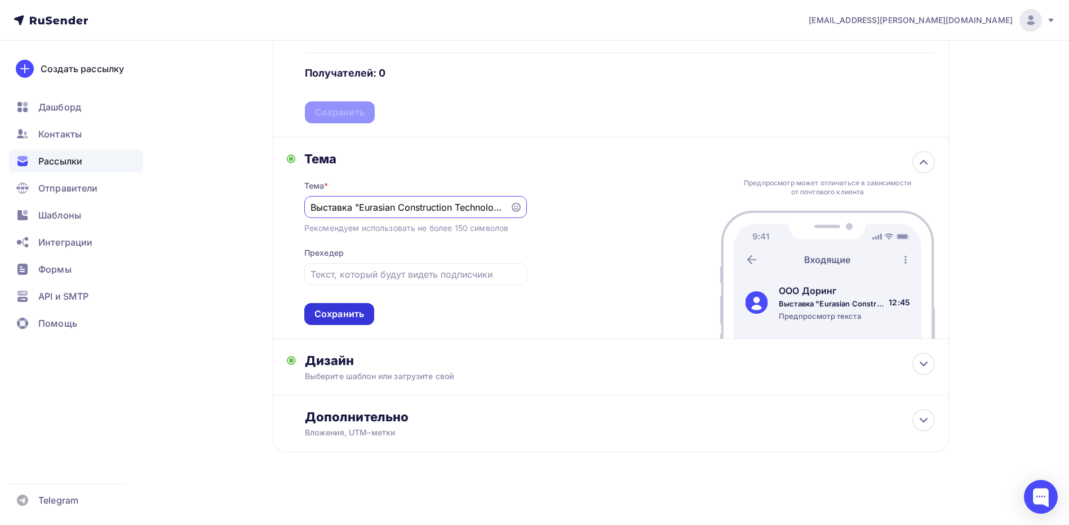
type input "Выставка "Eurasian Construction Technology""
click at [334, 315] on div "Сохранить" at bounding box center [339, 314] width 50 height 13
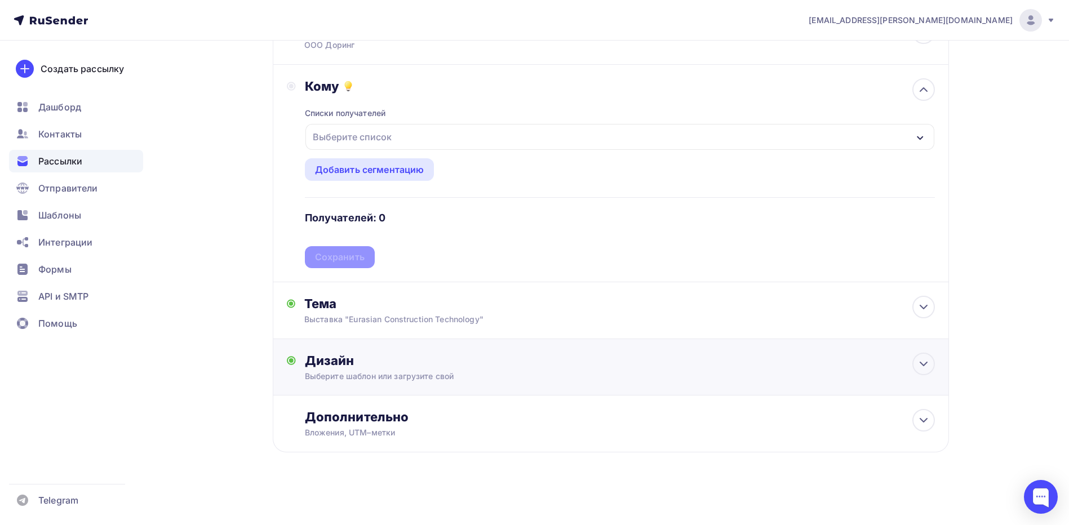
click at [427, 369] on div "Дизайн Выберите шаблон или загрузите свой Размер письма: 122 Kb Заменить шаблон…" at bounding box center [620, 367] width 630 height 29
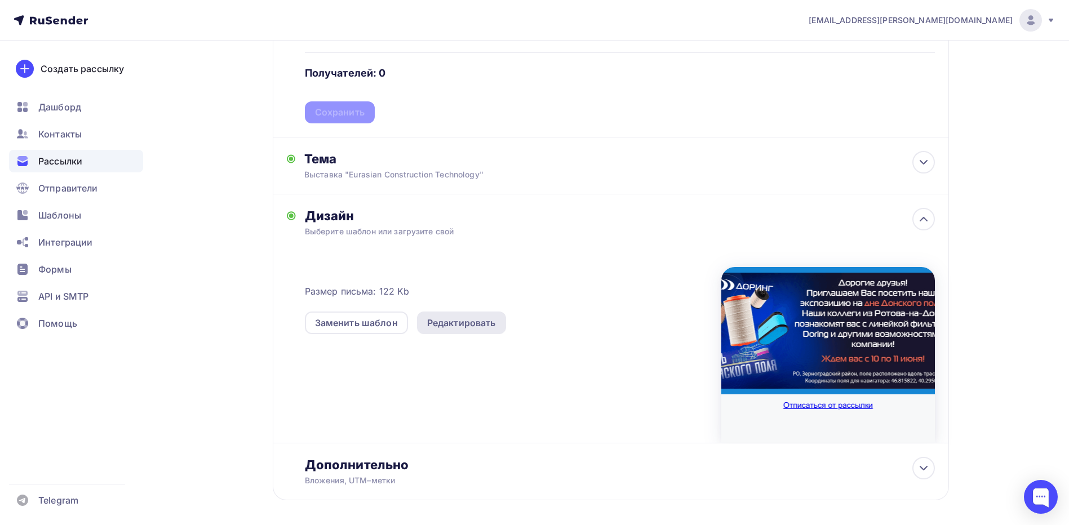
click at [456, 321] on div "Редактировать" at bounding box center [461, 323] width 69 height 14
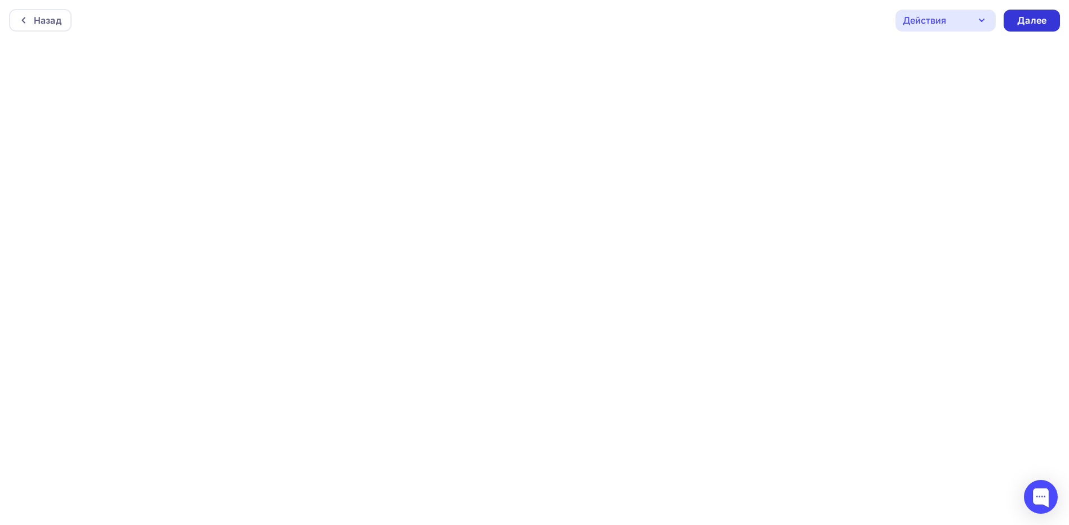
click at [1026, 21] on div "Далее" at bounding box center [1031, 20] width 29 height 13
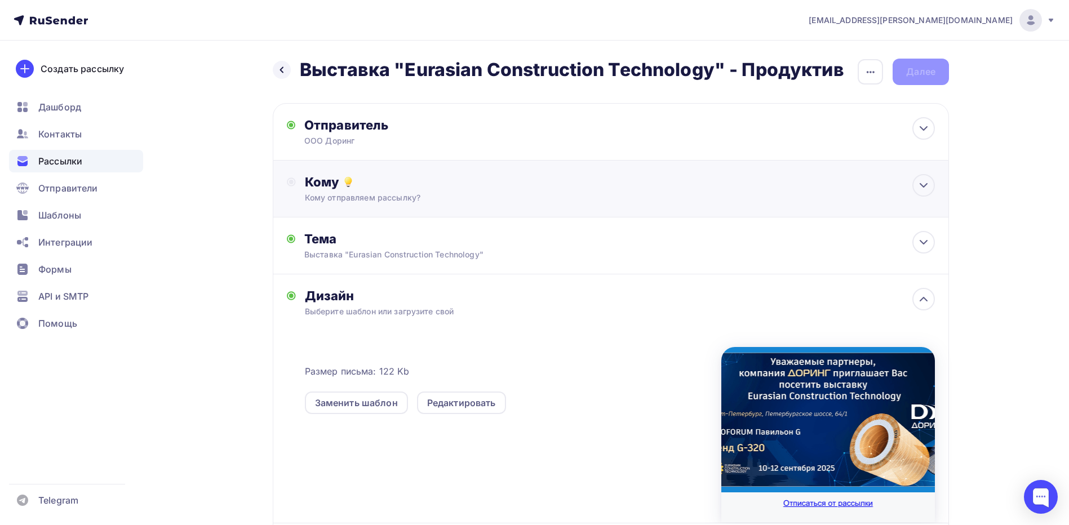
click at [472, 187] on div "Кому" at bounding box center [620, 182] width 630 height 16
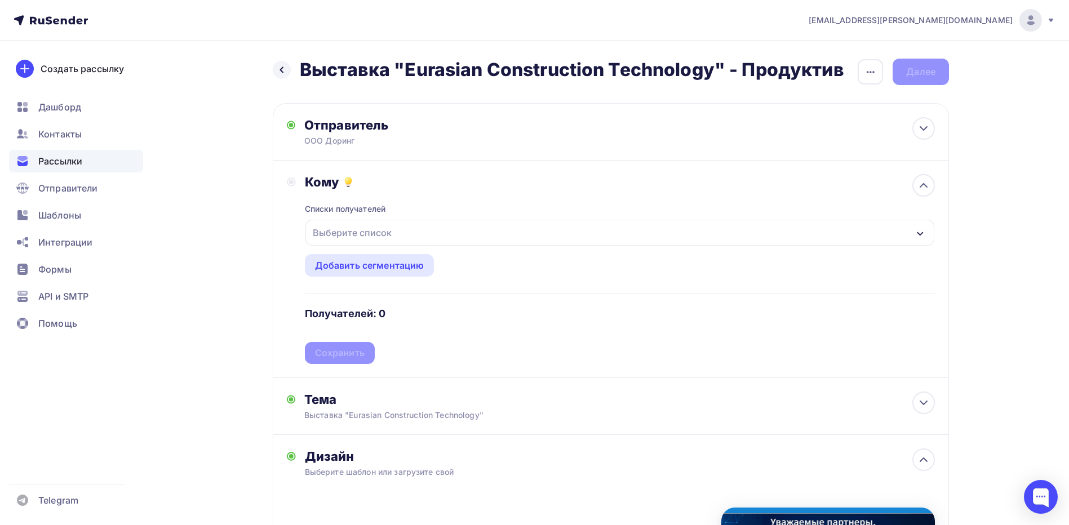
click at [435, 231] on div "Выберите список" at bounding box center [619, 233] width 629 height 26
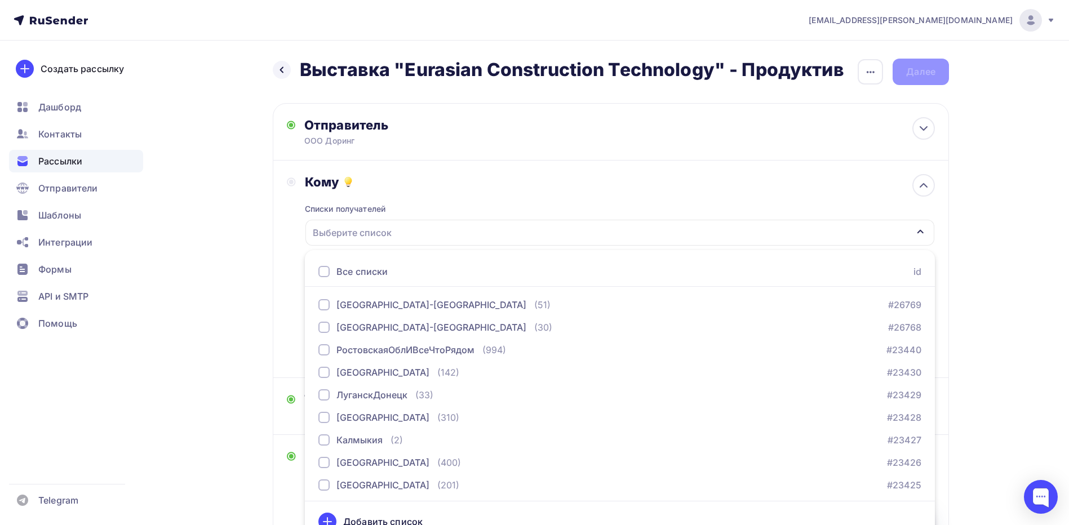
scroll to position [17, 0]
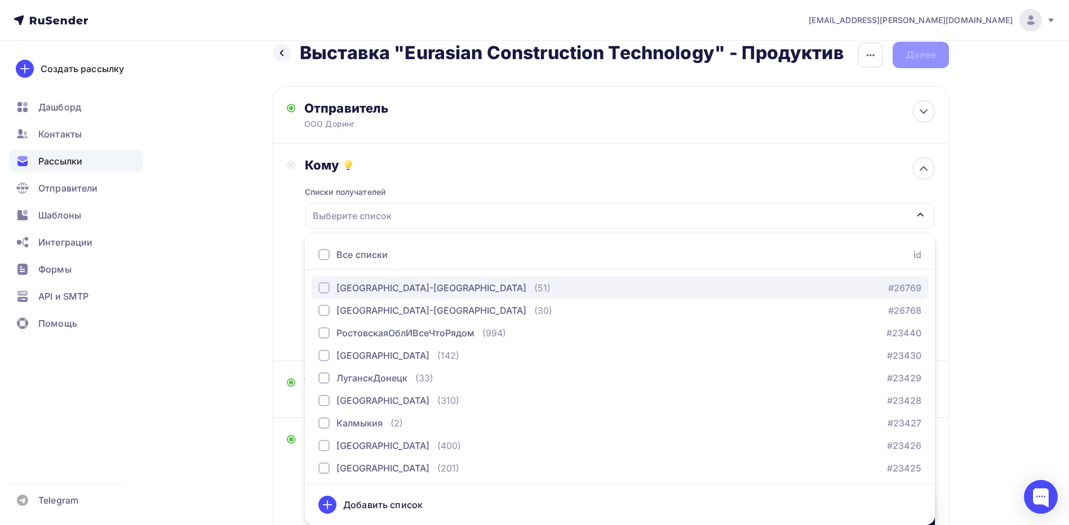
click at [321, 290] on div "button" at bounding box center [323, 287] width 11 height 11
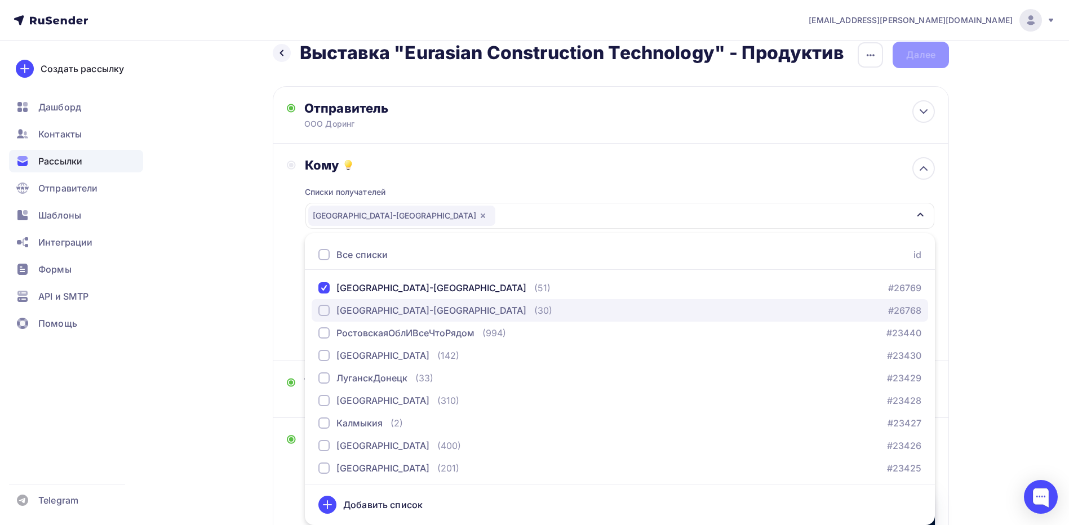
click at [320, 304] on div "[GEOGRAPHIC_DATA]-[GEOGRAPHIC_DATA]" at bounding box center [422, 311] width 208 height 14
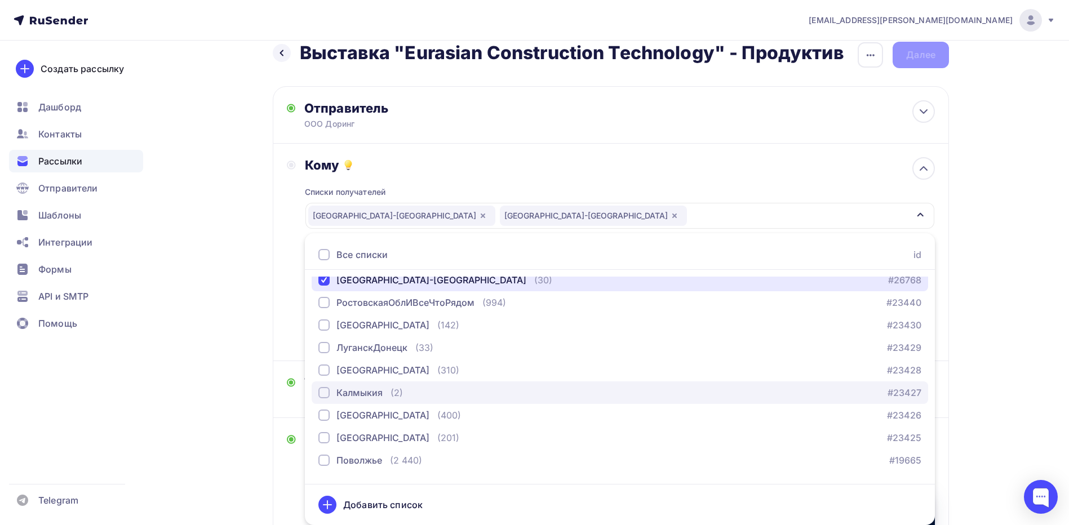
scroll to position [47, 0]
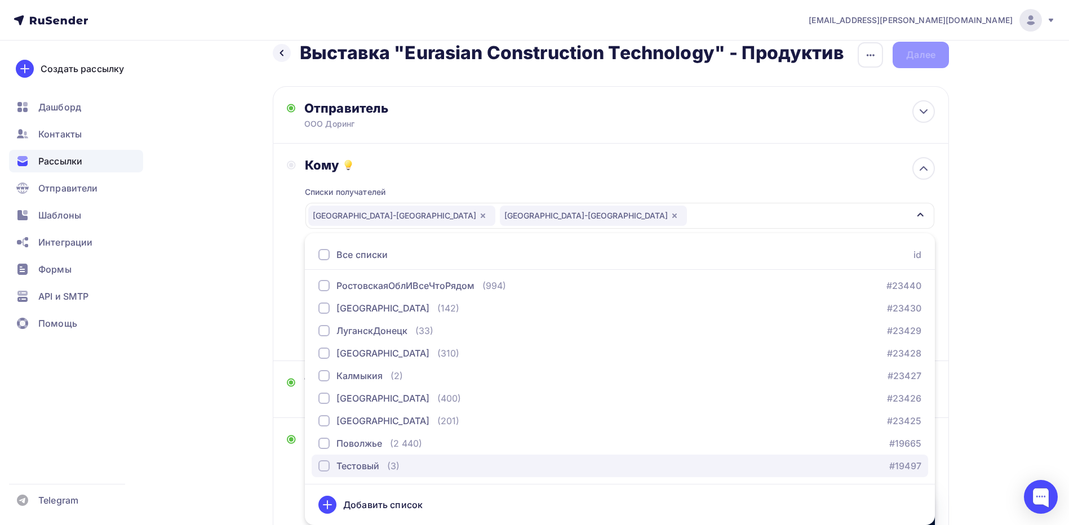
click at [325, 467] on div "button" at bounding box center [323, 465] width 11 height 11
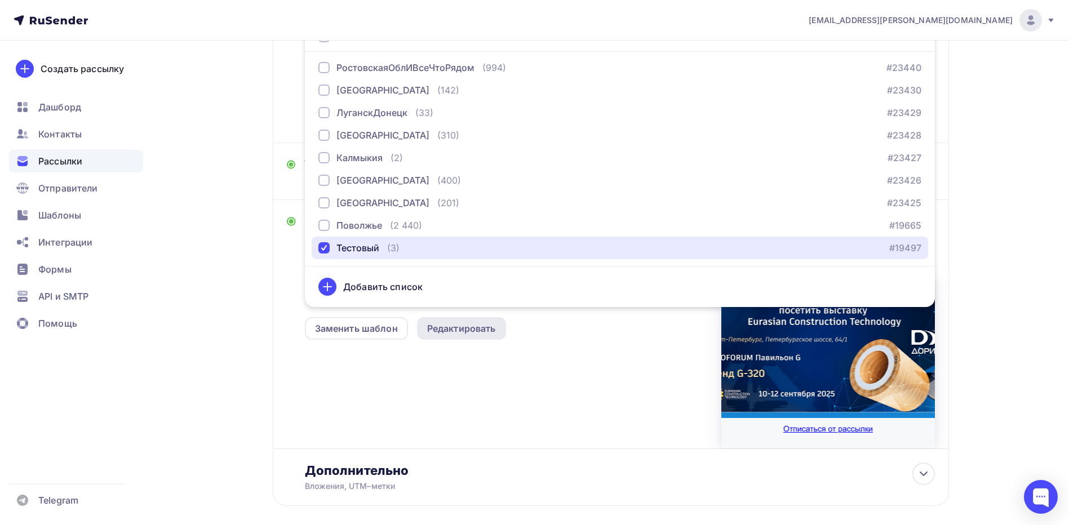
scroll to position [289, 0]
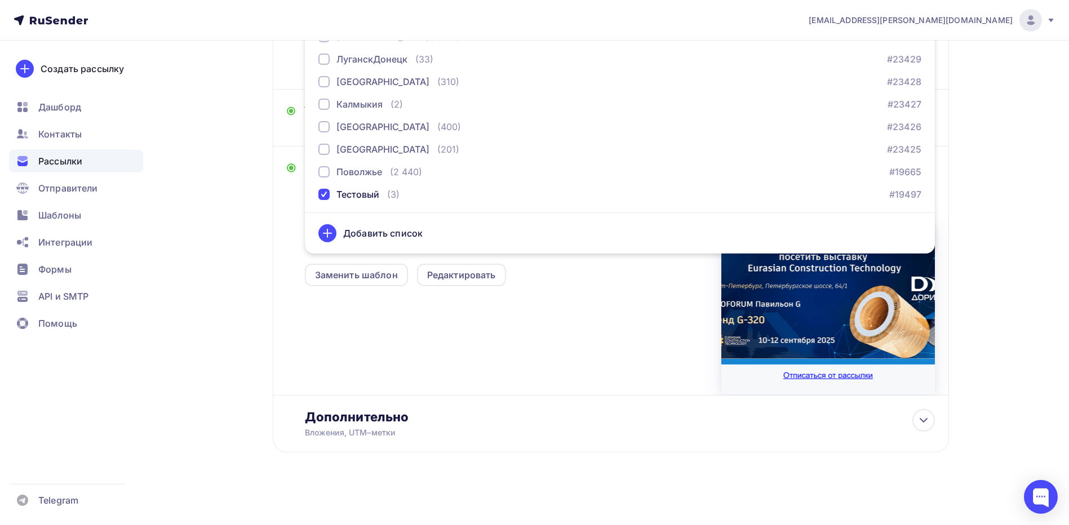
click at [481, 340] on div "Размер письма: 122 Kb Заменить шаблон Редактировать" at bounding box center [620, 301] width 630 height 188
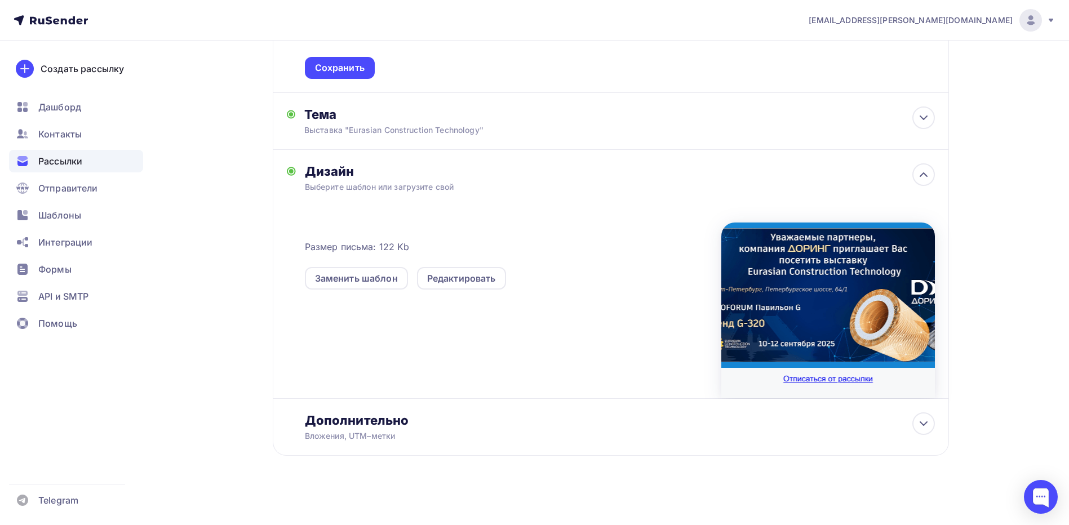
scroll to position [119, 0]
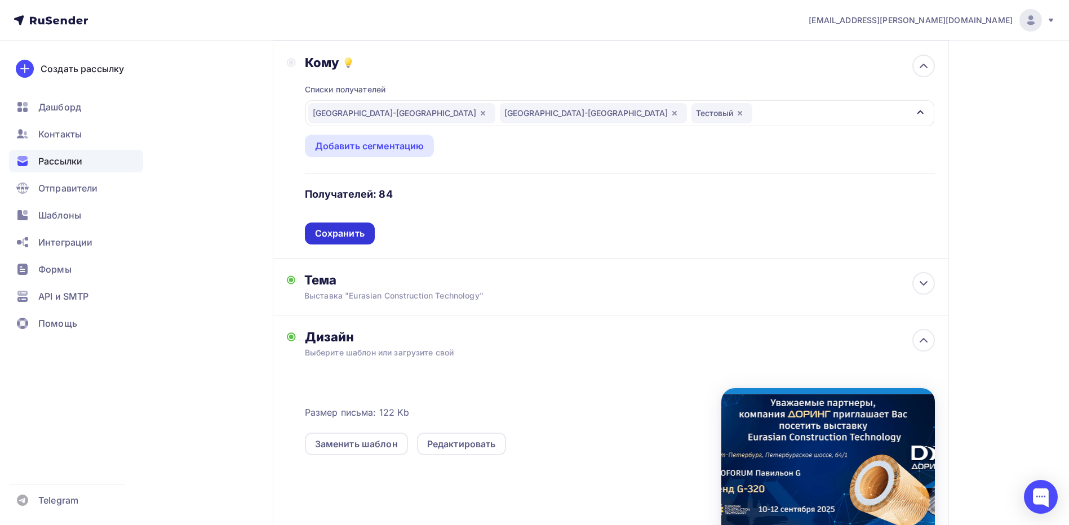
click at [351, 235] on div "Сохранить" at bounding box center [340, 233] width 50 height 13
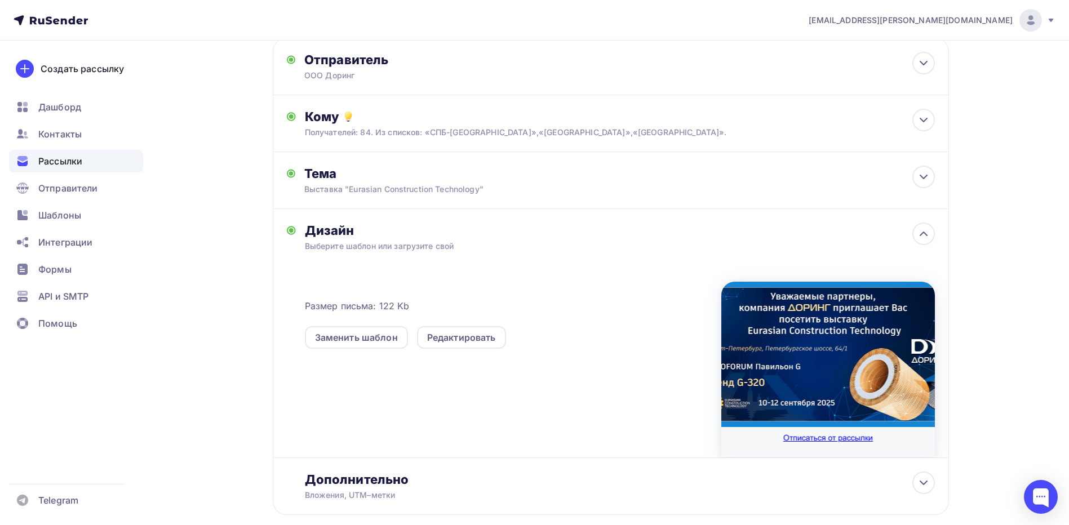
scroll to position [0, 0]
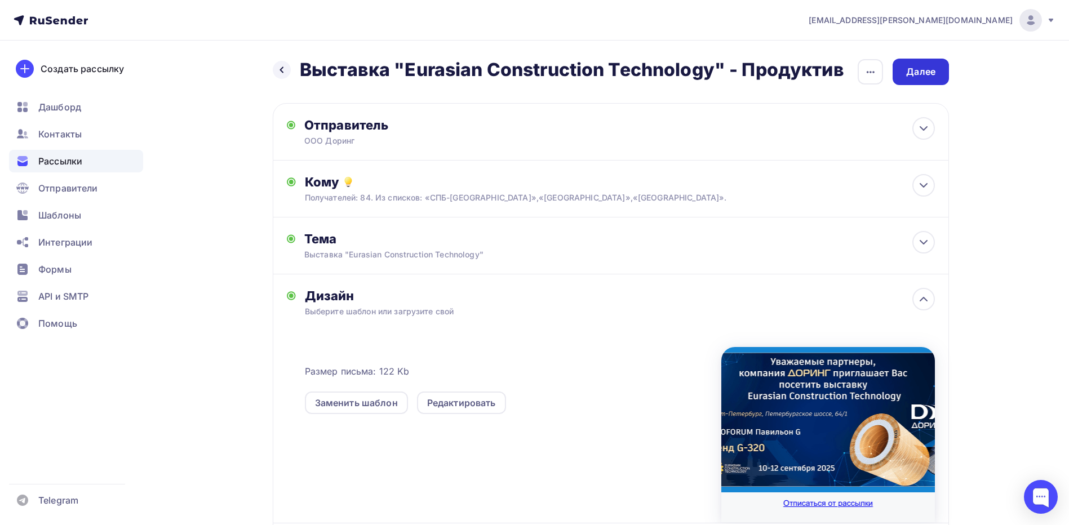
click at [914, 69] on div "Далее" at bounding box center [920, 71] width 29 height 13
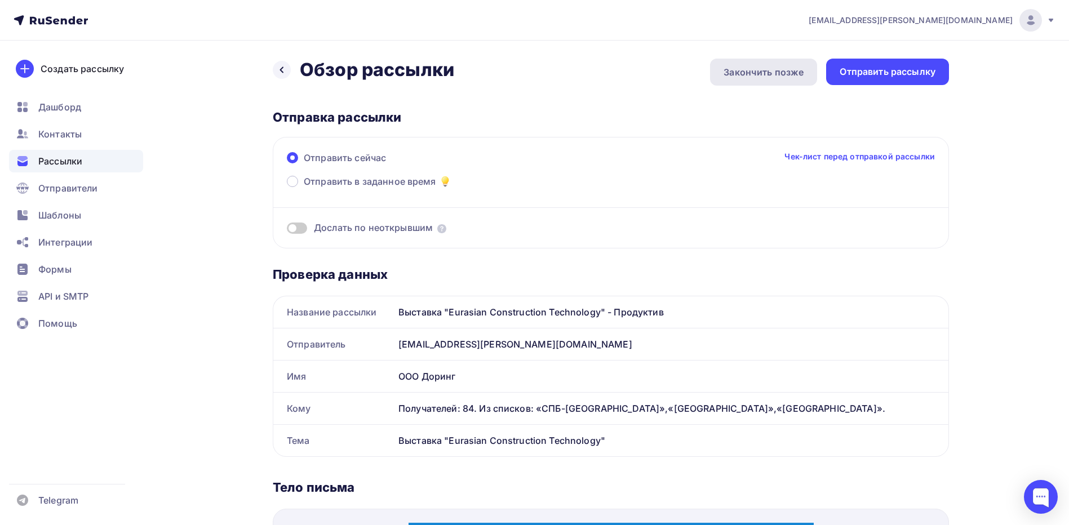
click at [773, 64] on div "Закончить позже" at bounding box center [763, 72] width 107 height 27
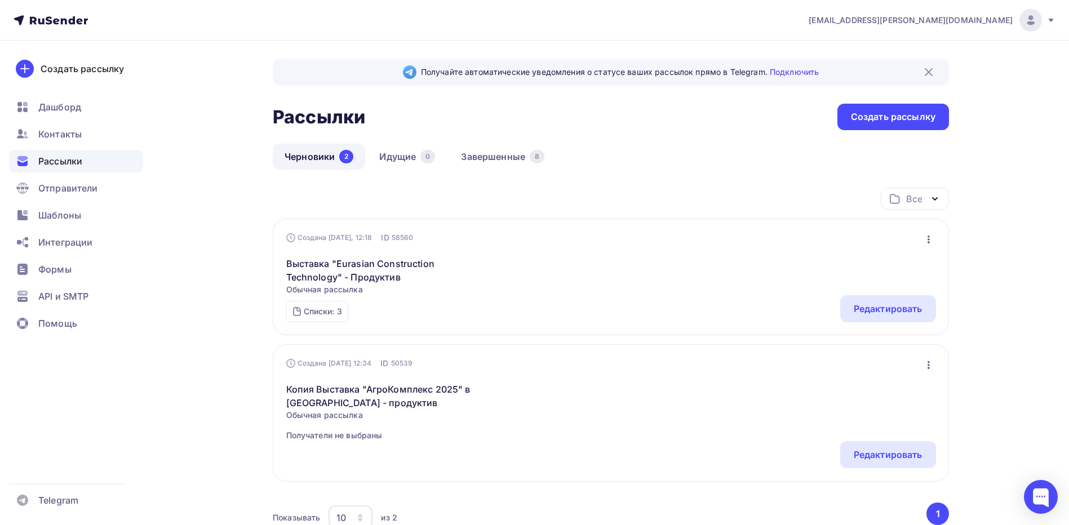
click at [54, 162] on span "Рассылки" at bounding box center [60, 161] width 44 height 14
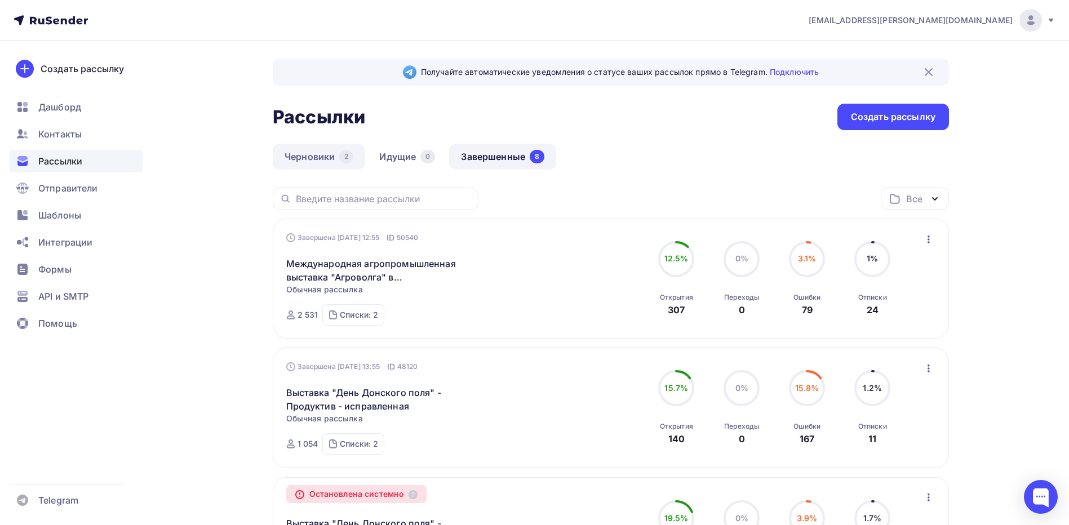
click at [308, 156] on link "Черновики 2" at bounding box center [319, 157] width 92 height 26
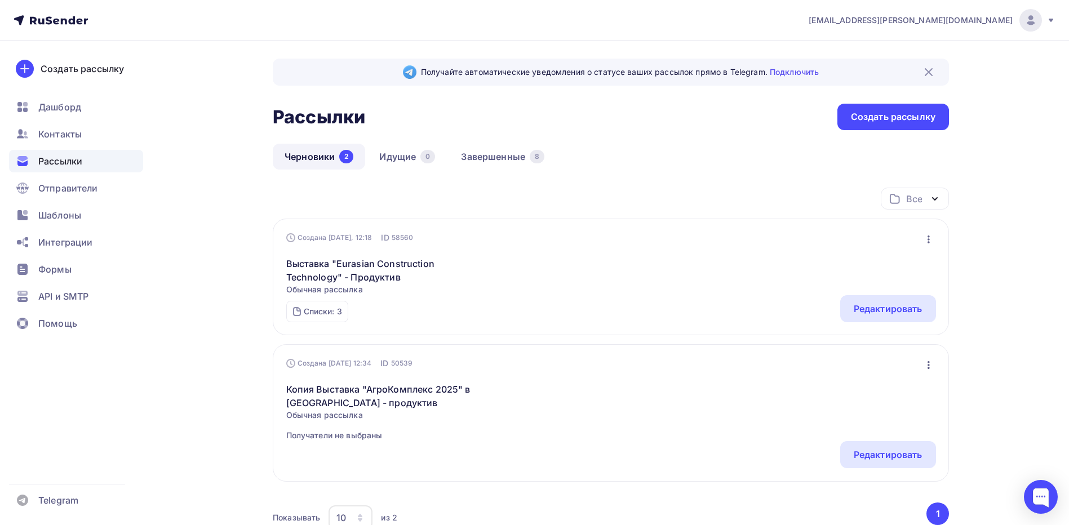
click at [929, 364] on icon "button" at bounding box center [929, 365] width 14 height 14
click at [871, 480] on div "Удалить" at bounding box center [880, 479] width 108 height 14
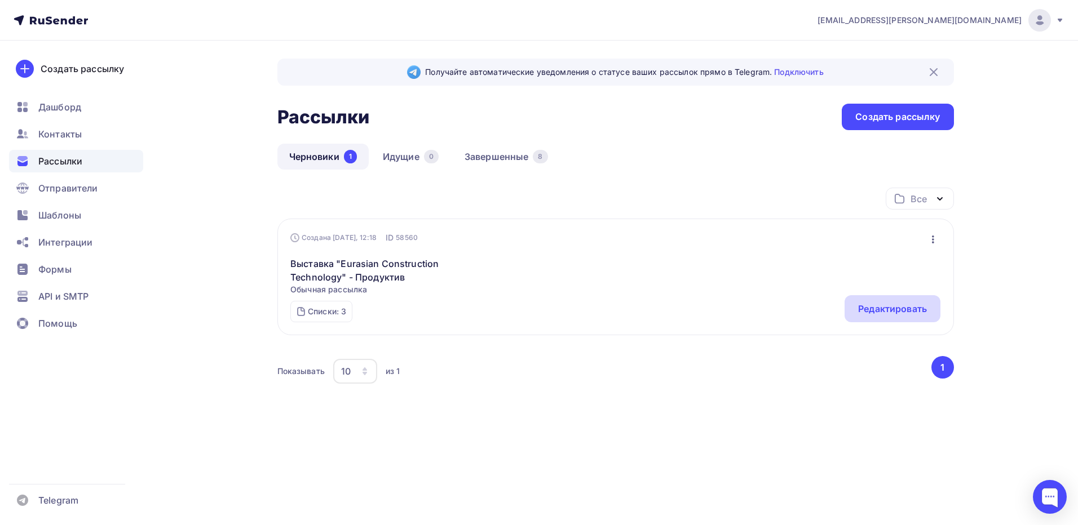
click at [884, 304] on div "Редактировать" at bounding box center [892, 309] width 69 height 14
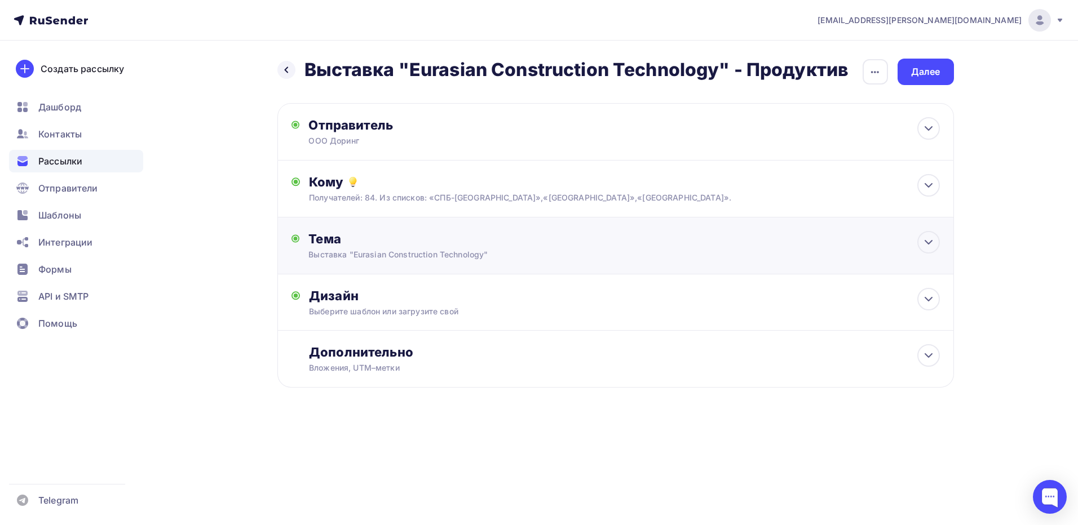
click at [468, 258] on div "Выставка "Eurasian Construction Technology"" at bounding box center [408, 254] width 201 height 11
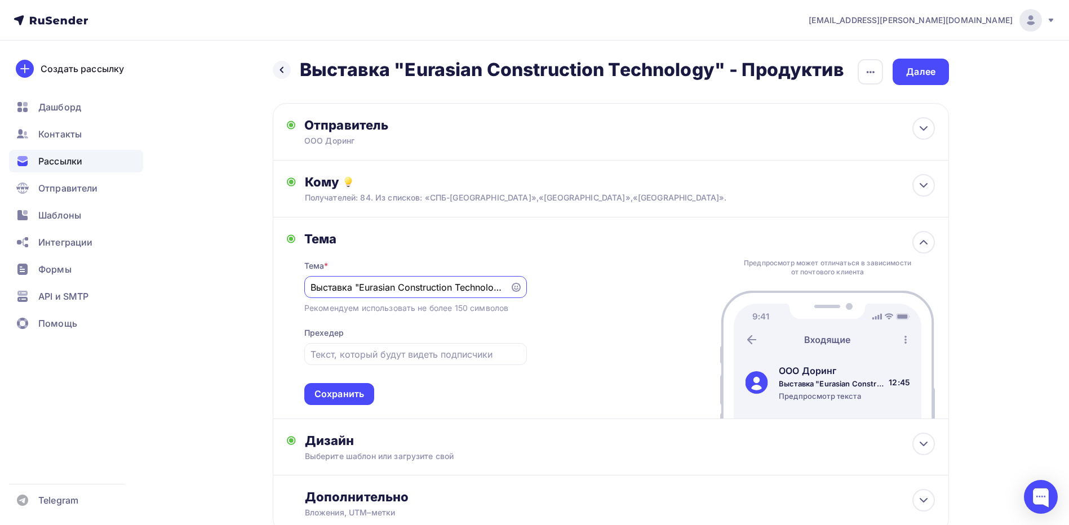
click at [422, 290] on input "Выставка "Eurasian Construction Technology" в [GEOGRAPHIC_DATA]" at bounding box center [407, 288] width 193 height 14
drag, startPoint x: 449, startPoint y: 289, endPoint x: 552, endPoint y: 288, distance: 102.6
click at [552, 288] on div "Тема Тема * Выставка "Eurasian Construction Technology" в [GEOGRAPHIC_DATA] Рек…" at bounding box center [611, 319] width 676 height 202
click at [427, 290] on input "Выставка "Eurasian Construction Technology" в [GEOGRAPHIC_DATA]" at bounding box center [407, 288] width 193 height 14
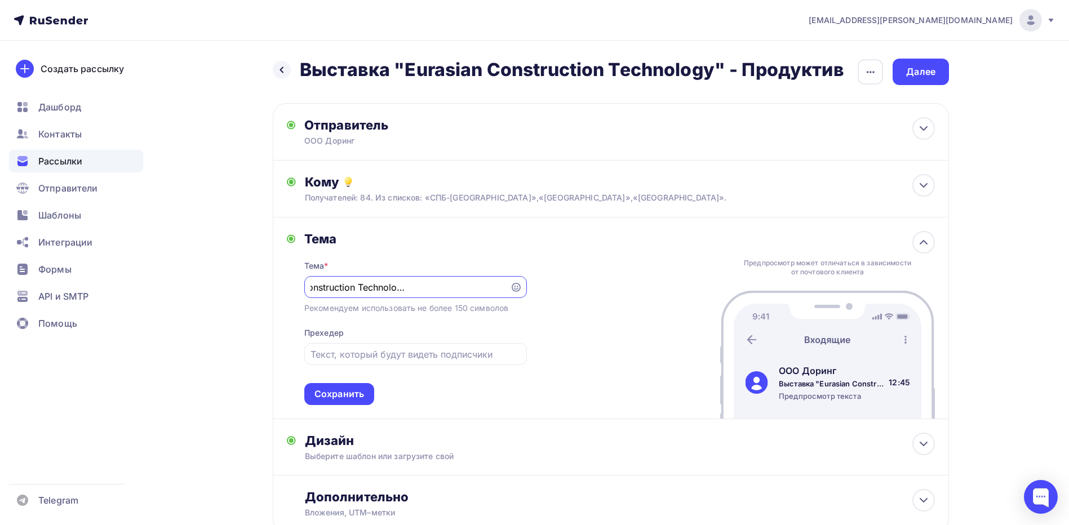
click at [455, 287] on input "Выставка "Eurasian Construction Technology" в [GEOGRAPHIC_DATA]" at bounding box center [407, 288] width 193 height 14
click at [475, 288] on input "Выставка "Eurasian Construction Technology" в [GEOGRAPHIC_DATA]" at bounding box center [407, 288] width 193 height 14
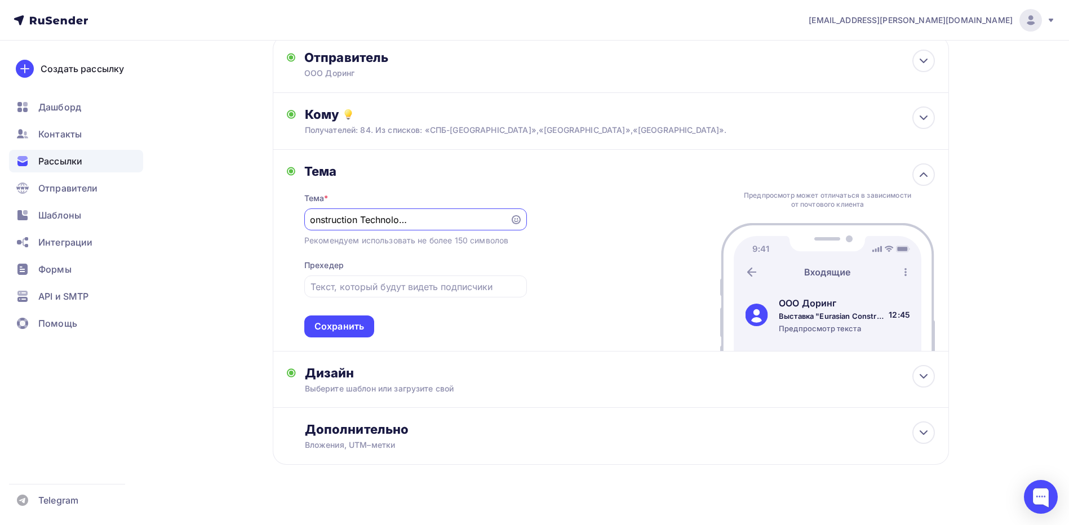
scroll to position [80, 0]
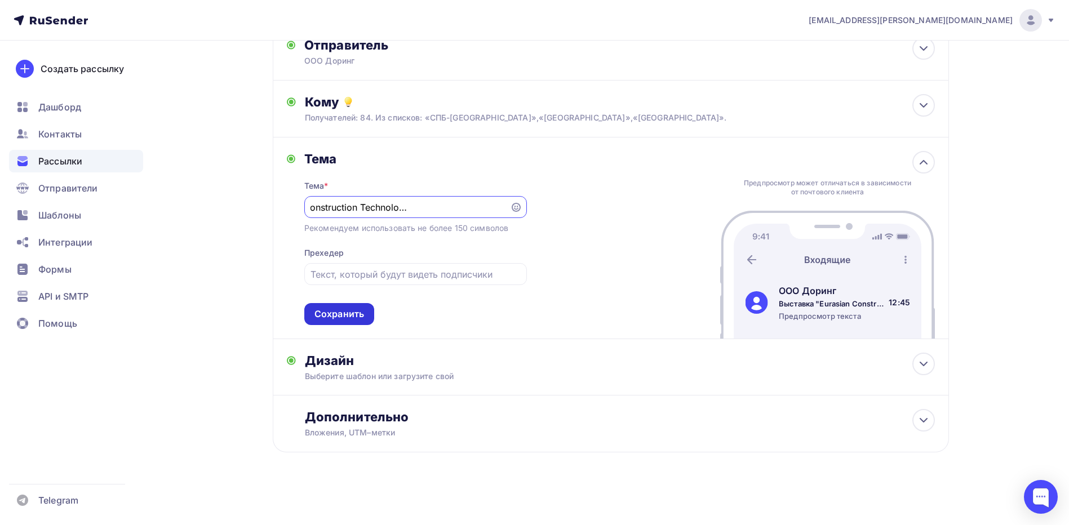
type input "Выставка "Eurasian Construction Technology" в [GEOGRAPHIC_DATA]"
click at [353, 313] on div "Сохранить" at bounding box center [339, 314] width 50 height 13
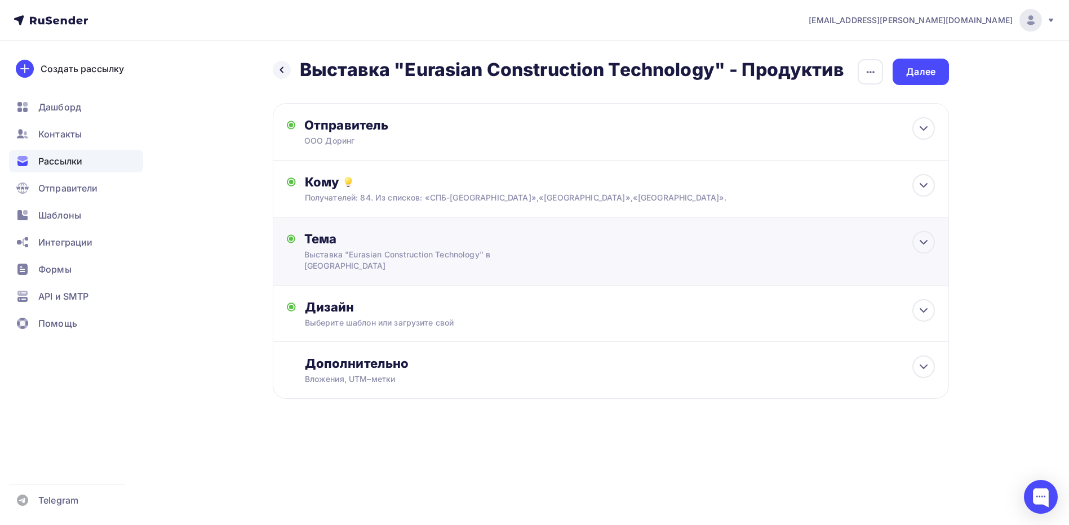
scroll to position [0, 0]
click at [74, 135] on span "Контакты" at bounding box center [59, 134] width 43 height 14
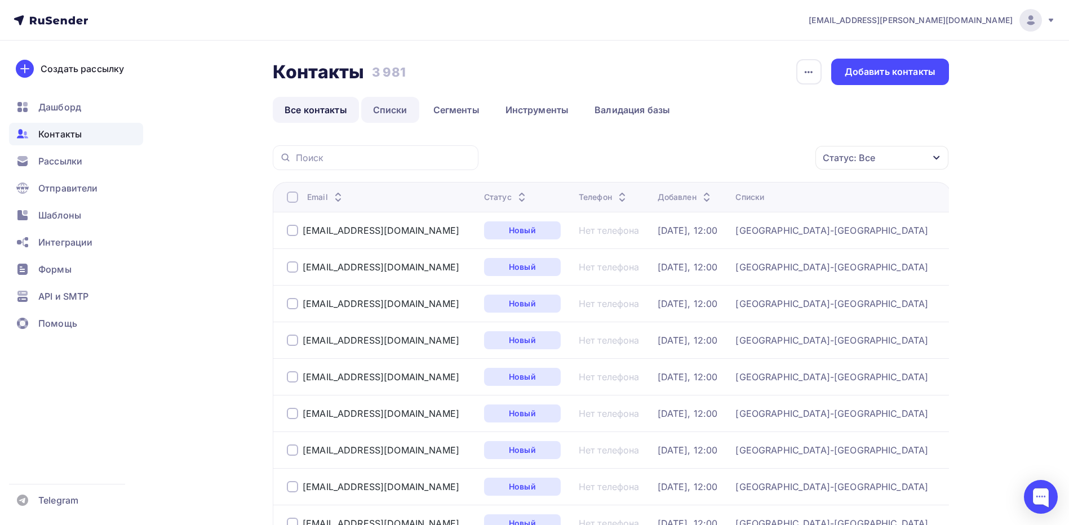
click at [396, 117] on link "Списки" at bounding box center [390, 110] width 58 height 26
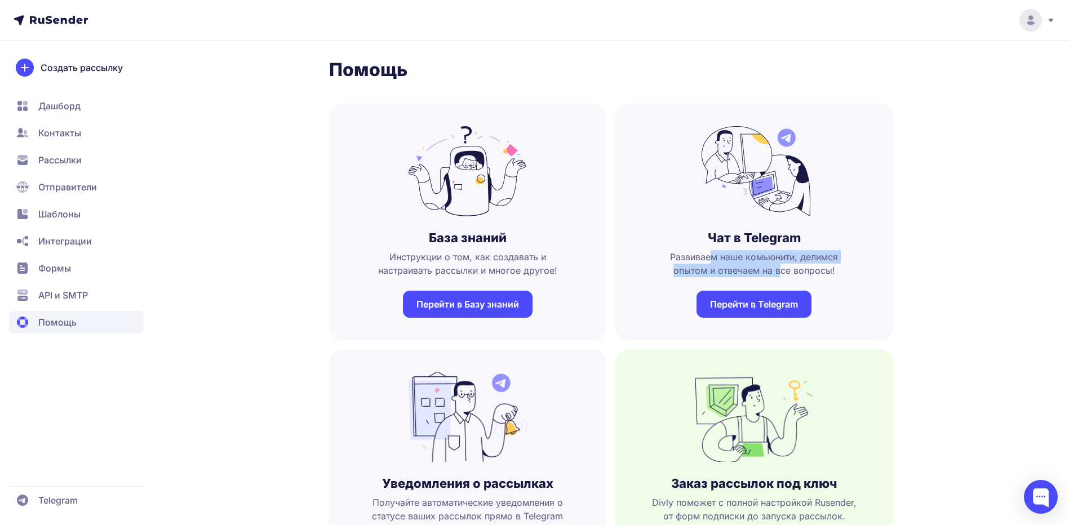
drag, startPoint x: 711, startPoint y: 256, endPoint x: 781, endPoint y: 268, distance: 71.3
click at [781, 268] on span "Развиваем наше комьюнити, делимся опытом и отвечаем на все вопросы!" at bounding box center [754, 263] width 242 height 27
drag, startPoint x: 781, startPoint y: 268, endPoint x: 719, endPoint y: 269, distance: 62.0
click at [719, 269] on span "Развиваем наше комьюнити, делимся опытом и отвечаем на все вопросы!" at bounding box center [754, 263] width 242 height 27
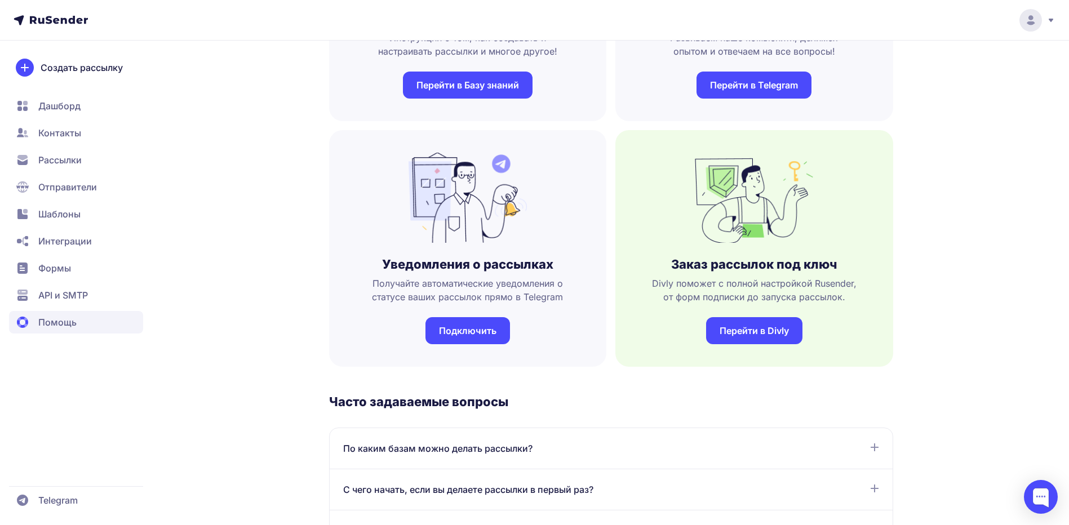
scroll to position [225, 0]
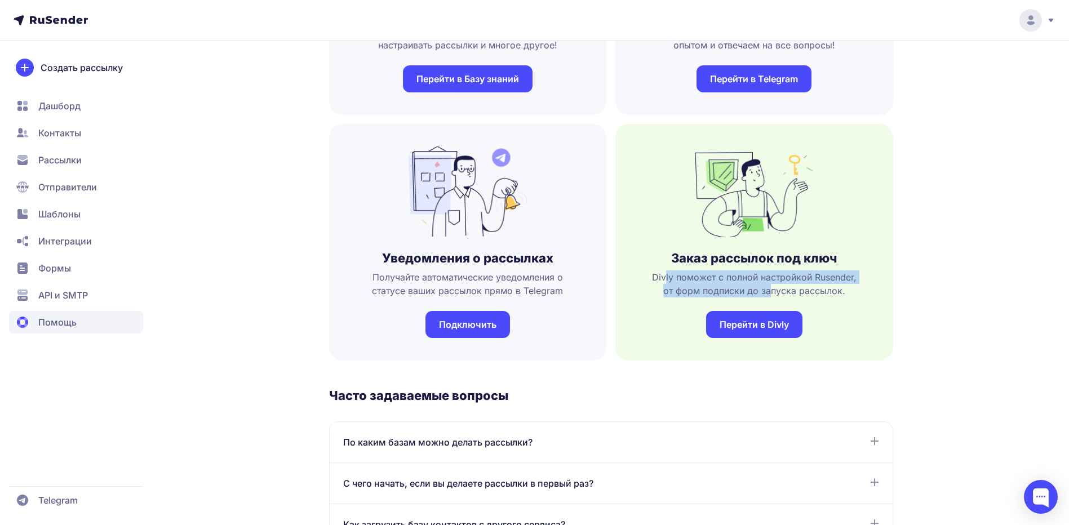
drag, startPoint x: 667, startPoint y: 280, endPoint x: 771, endPoint y: 290, distance: 104.8
click at [771, 290] on span "Divly поможет с полной настройкой Rusender, от форм подписки до запуска рассыло…" at bounding box center [754, 284] width 242 height 27
drag, startPoint x: 771, startPoint y: 290, endPoint x: 678, endPoint y: 288, distance: 93.0
click at [678, 288] on span "Divly поможет с полной настройкой Rusender, от форм подписки до запуска рассыло…" at bounding box center [754, 284] width 242 height 27
click at [672, 289] on span "Divly поможет с полной настройкой Rusender, от форм подписки до запуска рассыло…" at bounding box center [754, 284] width 242 height 27
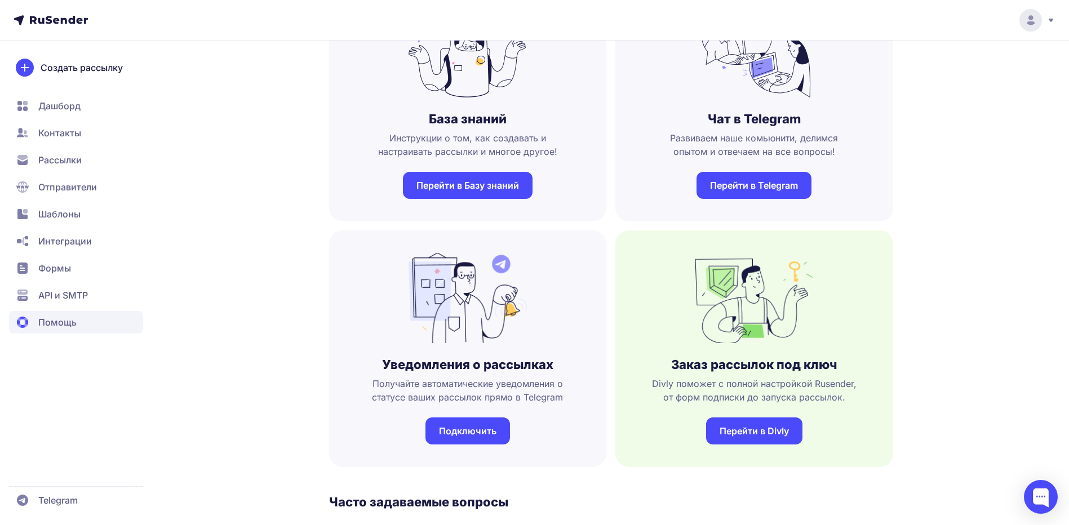
scroll to position [113, 0]
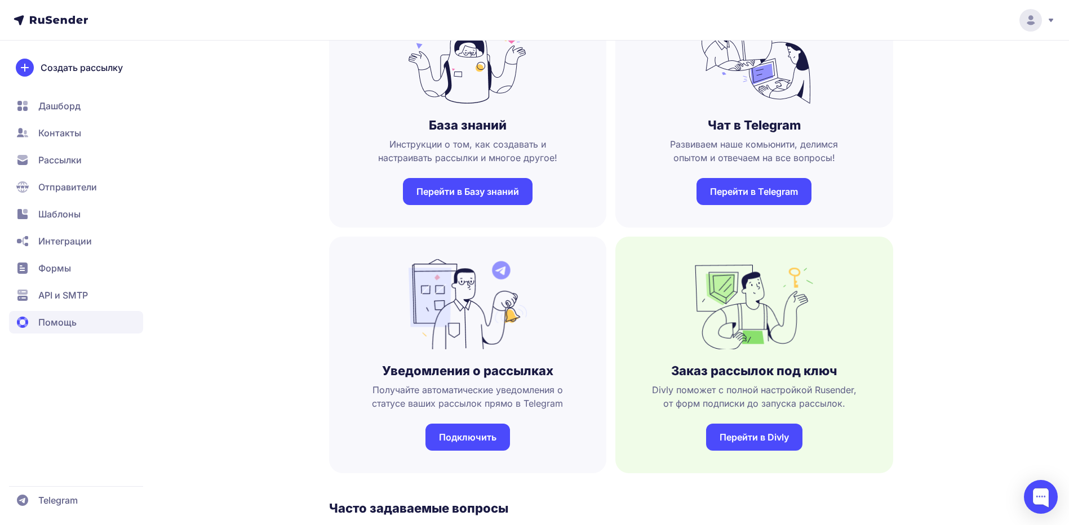
click at [744, 194] on link "Перейти в Telegram" at bounding box center [754, 191] width 115 height 27
